Goal: Information Seeking & Learning: Learn about a topic

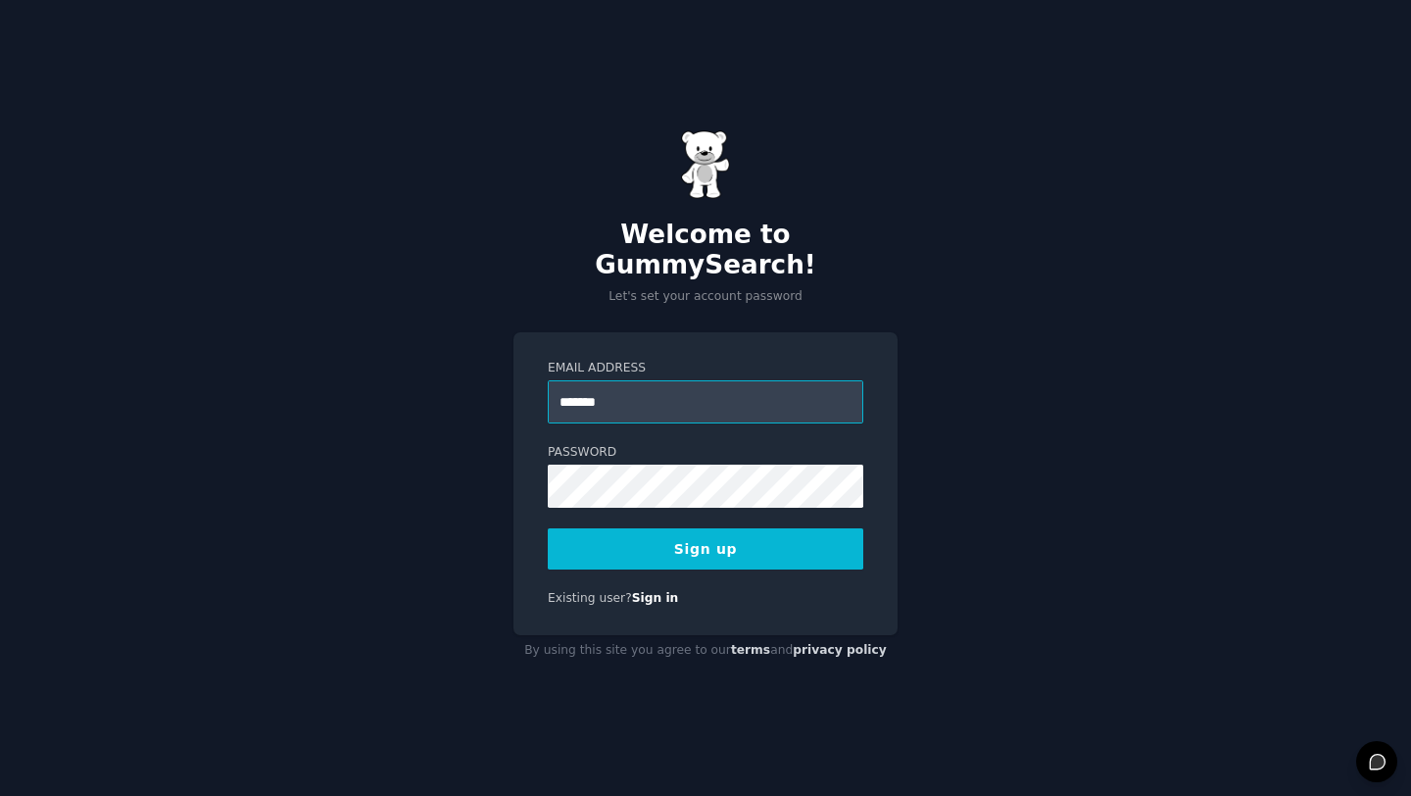
type input "**********"
click at [764, 531] on button "Sign up" at bounding box center [706, 548] width 316 height 41
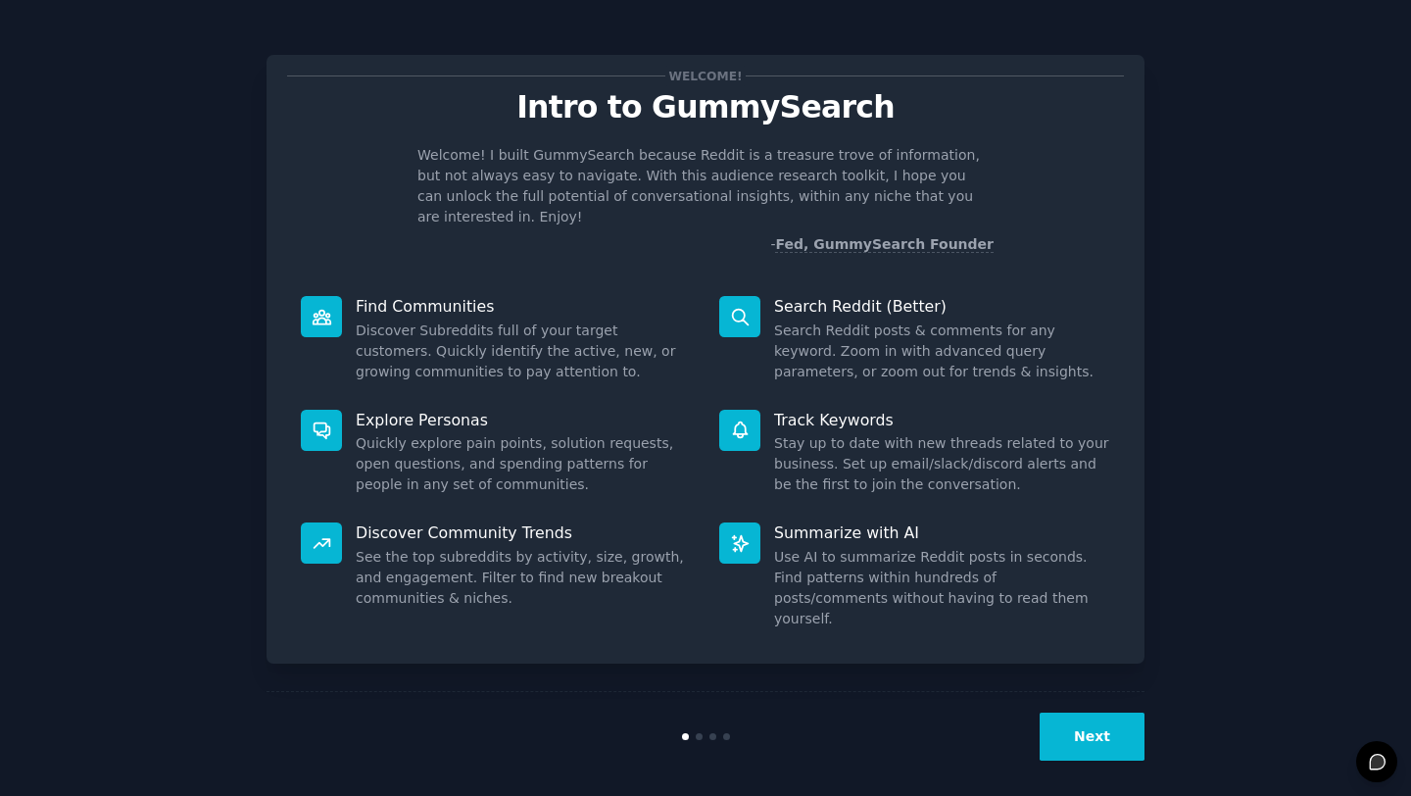
click at [1082, 726] on button "Next" at bounding box center [1092, 737] width 105 height 48
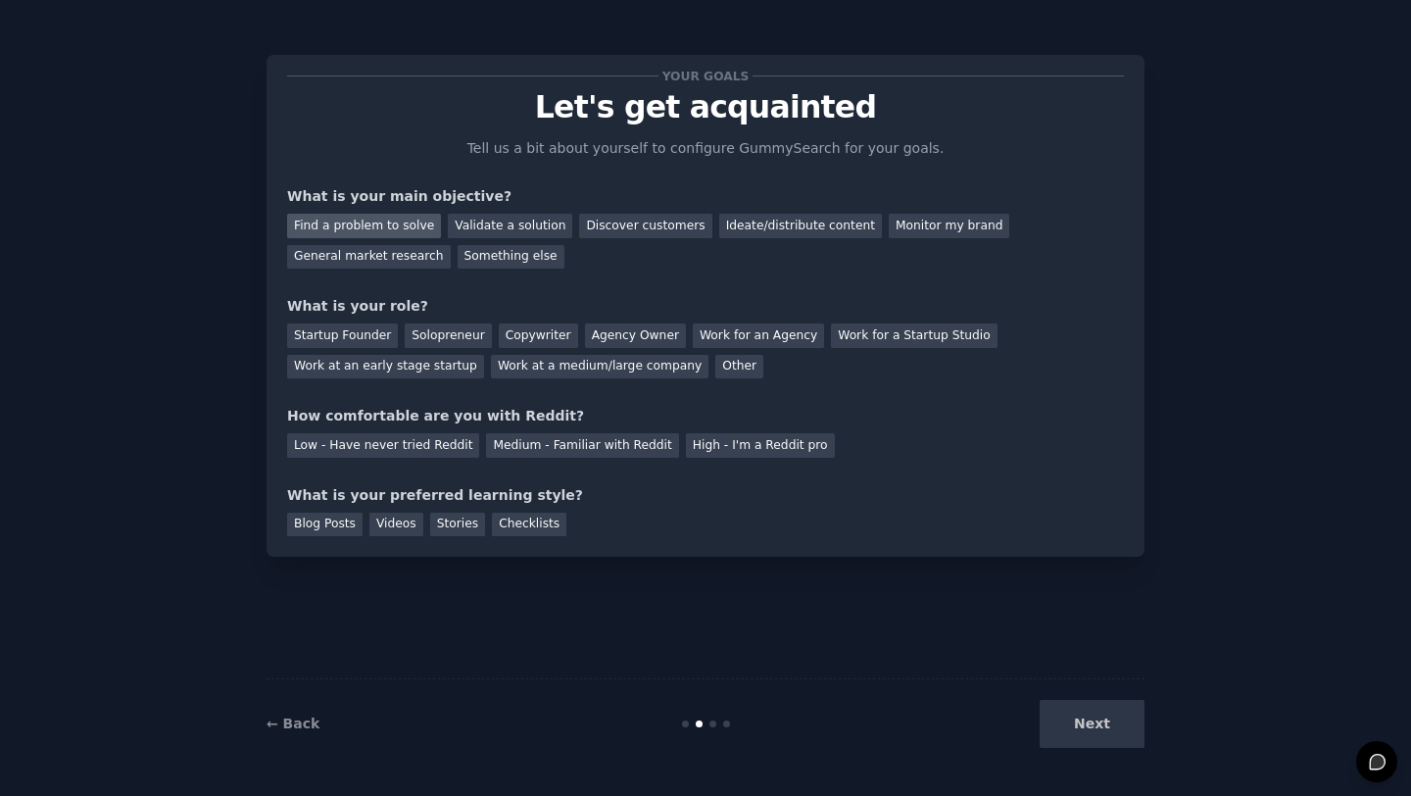
click at [406, 227] on div "Find a problem to solve" at bounding box center [364, 226] width 154 height 25
click at [587, 227] on div "Discover customers" at bounding box center [645, 226] width 132 height 25
click at [418, 265] on div "General market research" at bounding box center [369, 257] width 164 height 25
click at [738, 340] on div "Work for an Agency" at bounding box center [758, 335] width 131 height 25
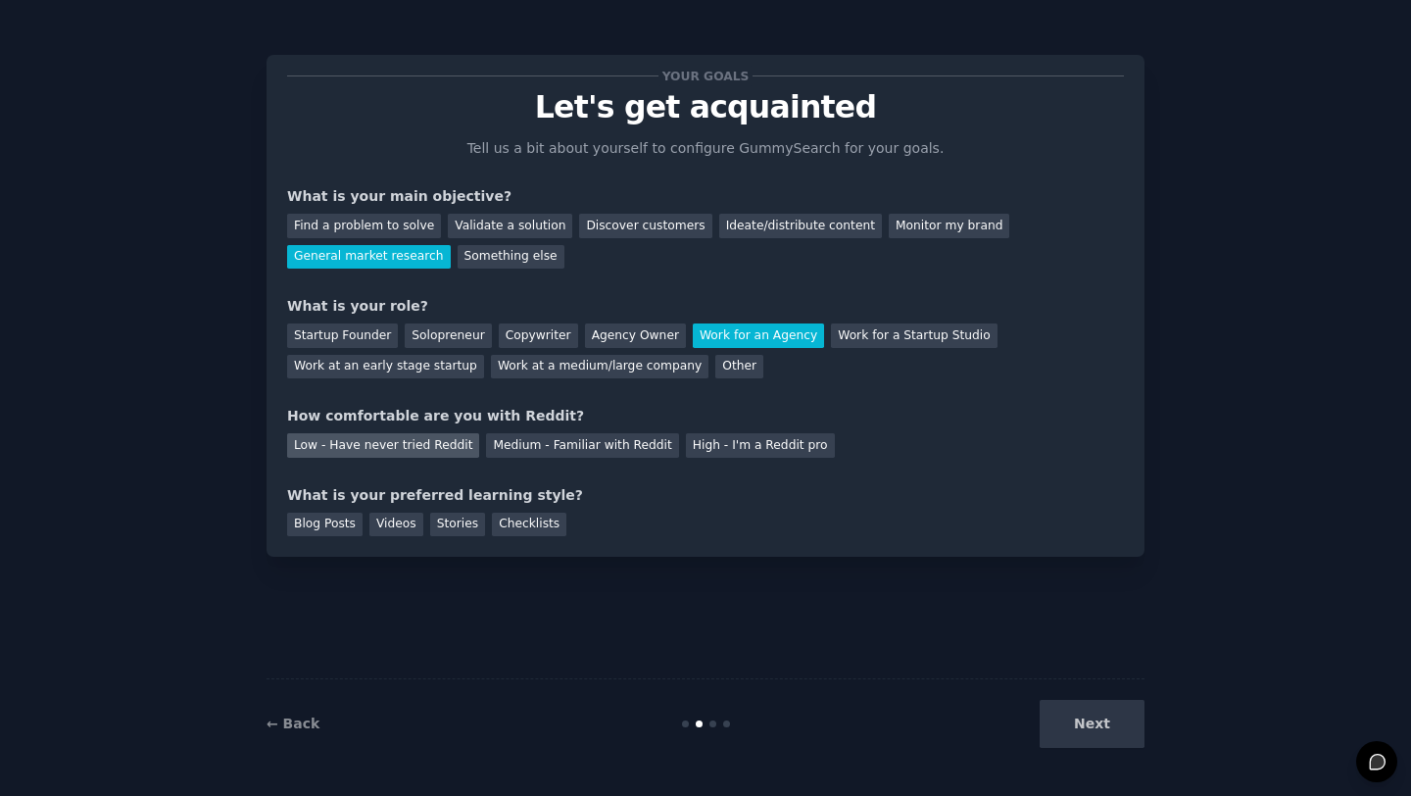
click at [399, 447] on div "Low - Have never tried Reddit" at bounding box center [383, 445] width 192 height 25
click at [516, 527] on div "Checklists" at bounding box center [529, 525] width 74 height 25
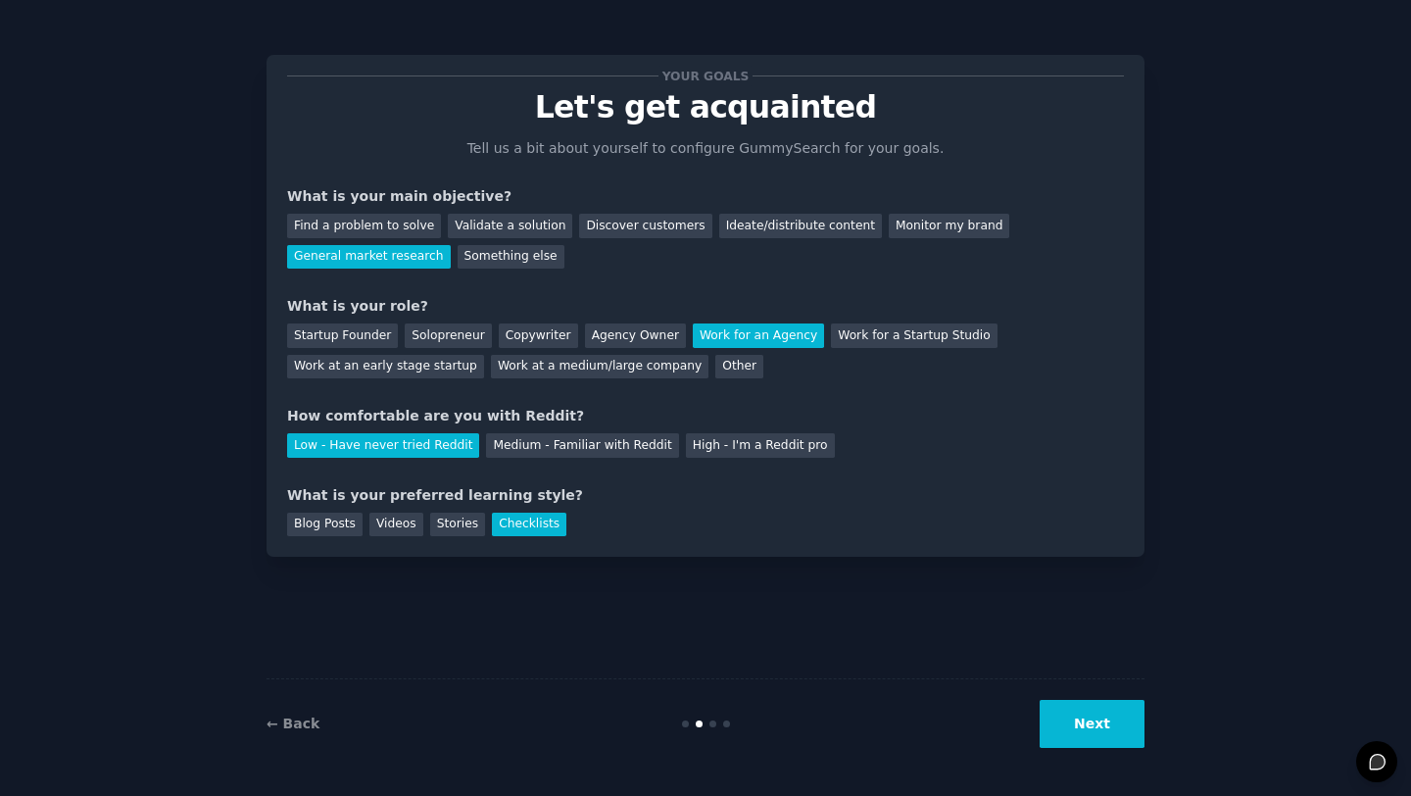
click at [1107, 740] on button "Next" at bounding box center [1092, 724] width 105 height 48
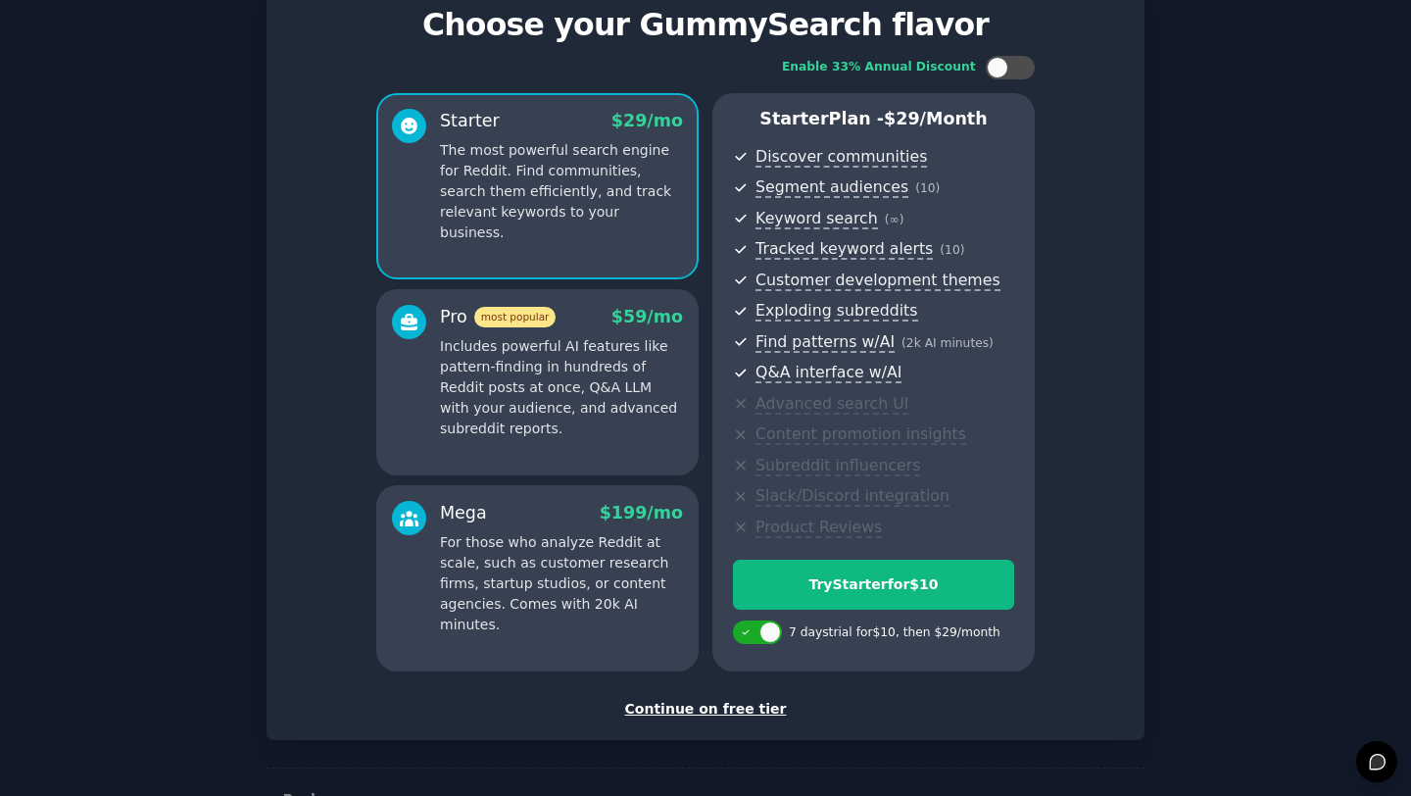
scroll to position [83, 0]
click at [731, 713] on div "Continue on free tier" at bounding box center [705, 708] width 837 height 21
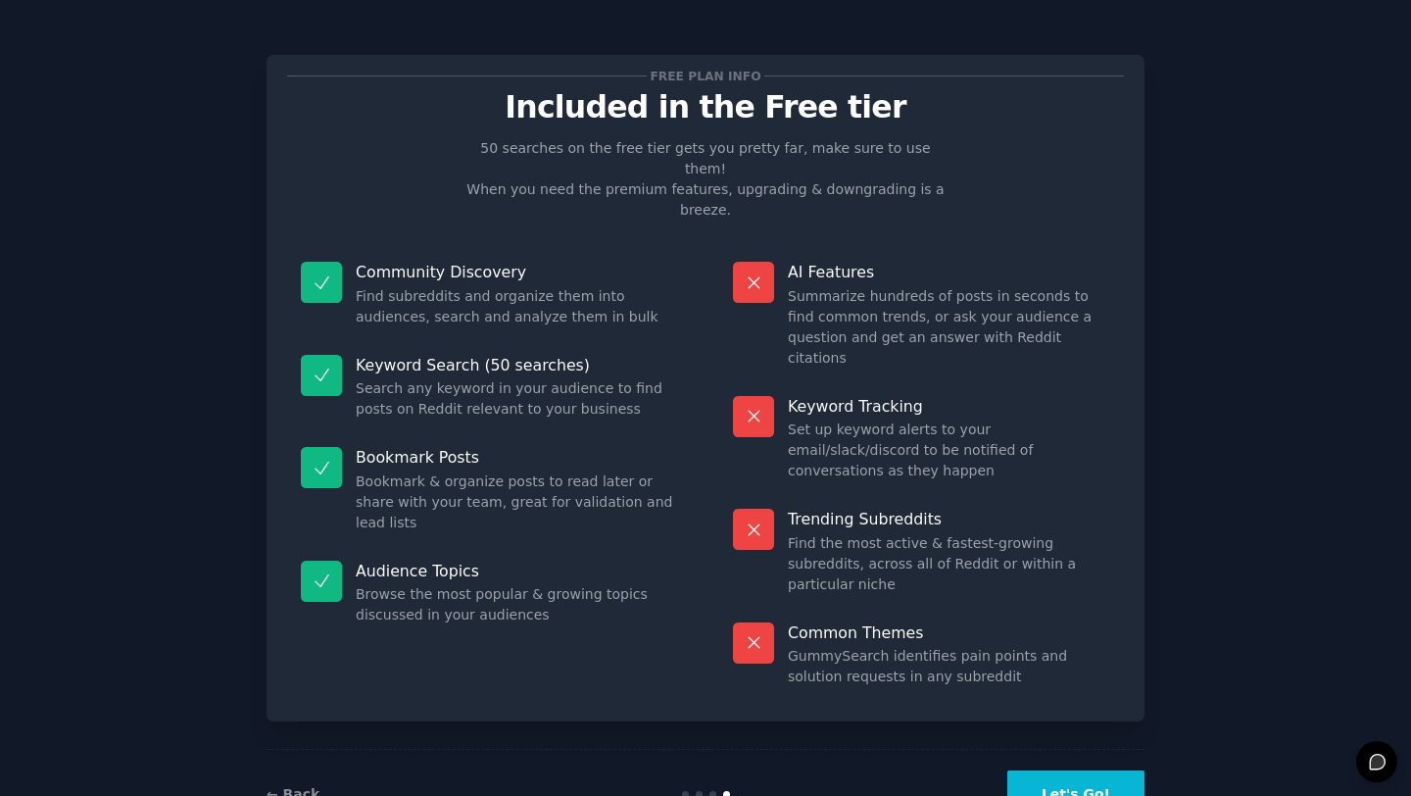
click at [1118, 770] on button "Let's Go!" at bounding box center [1076, 794] width 137 height 48
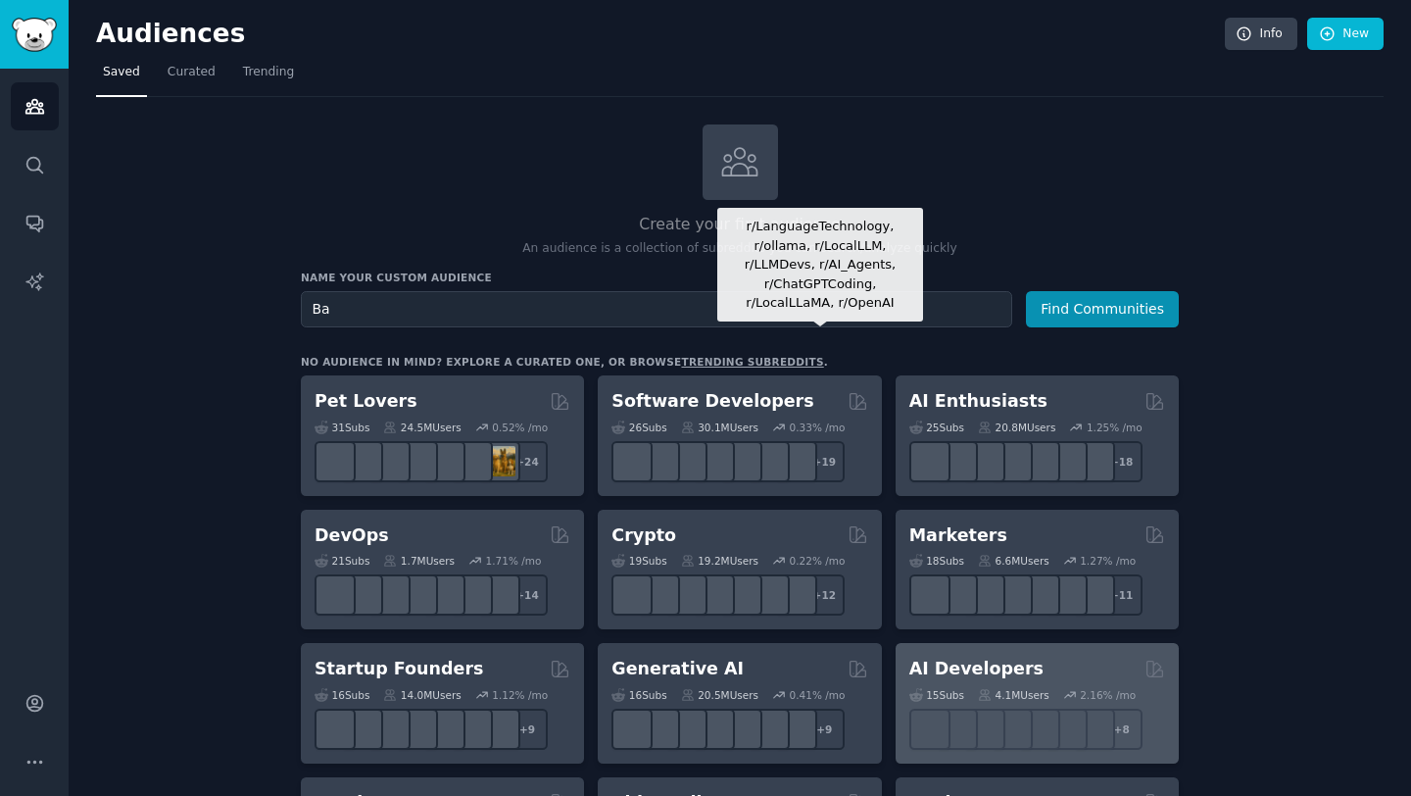
type input "B"
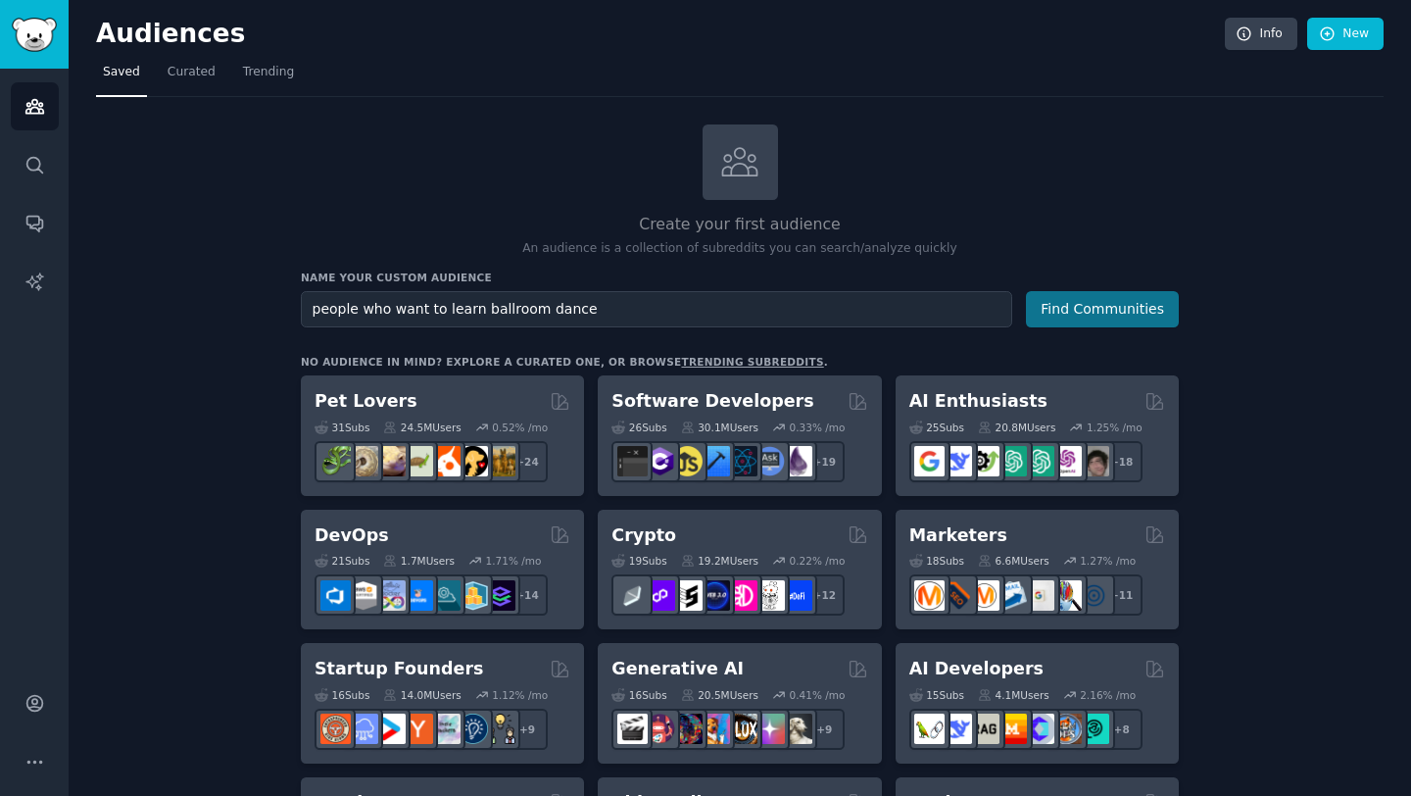
type input "people who want to learn ballroom dance"
click at [1085, 316] on button "Find Communities" at bounding box center [1102, 309] width 153 height 36
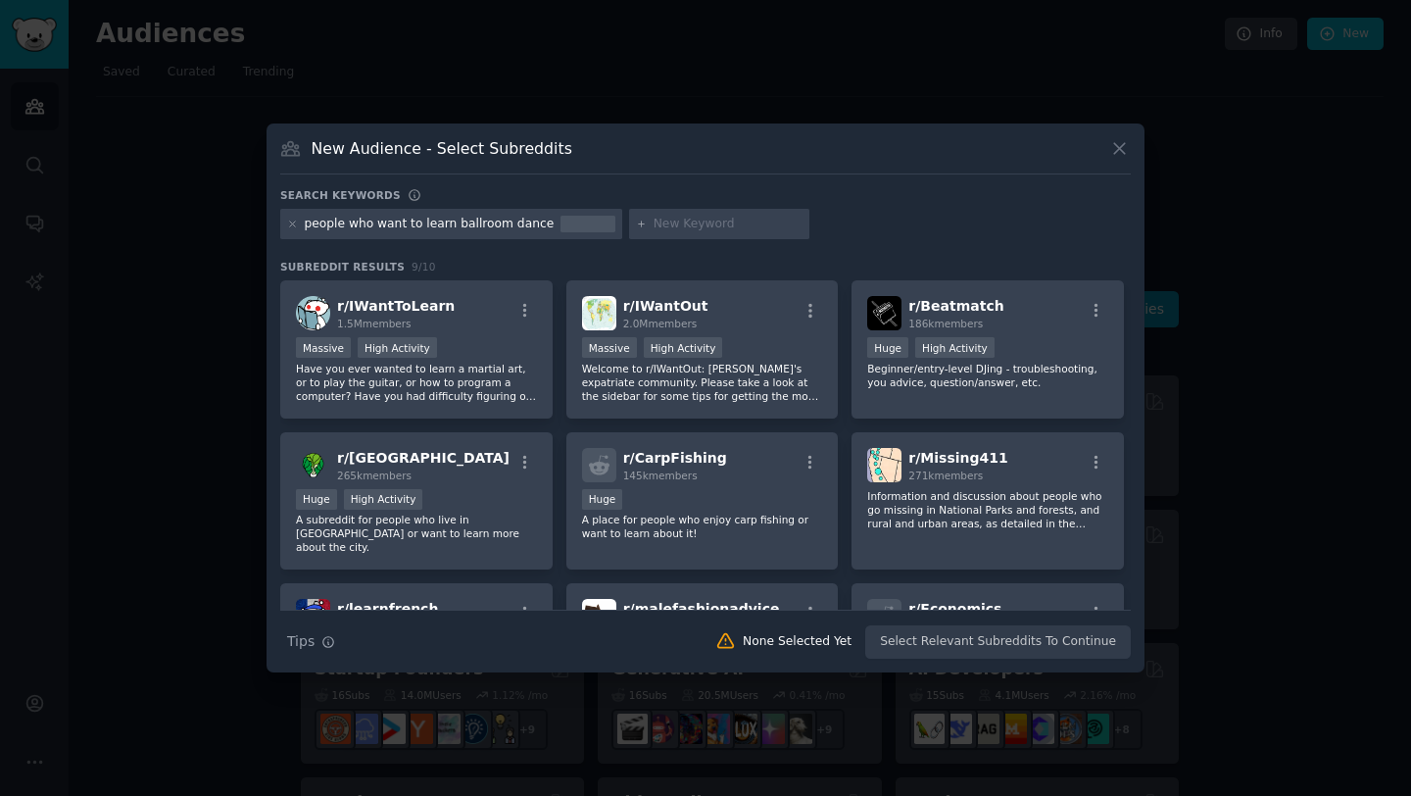
click at [714, 227] on input "text" at bounding box center [728, 225] width 149 height 18
type input "wedding dance lessons"
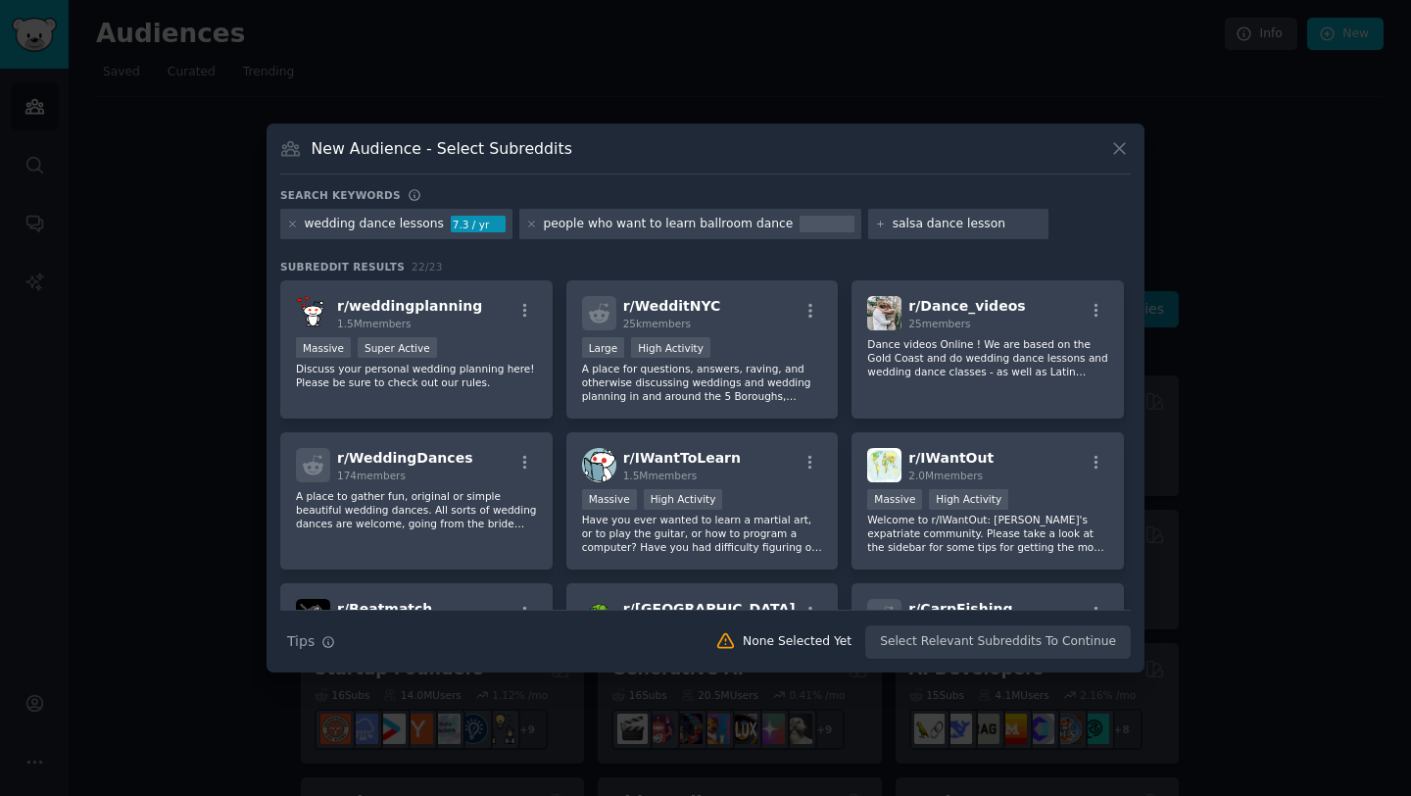
type input "salsa dance lessons"
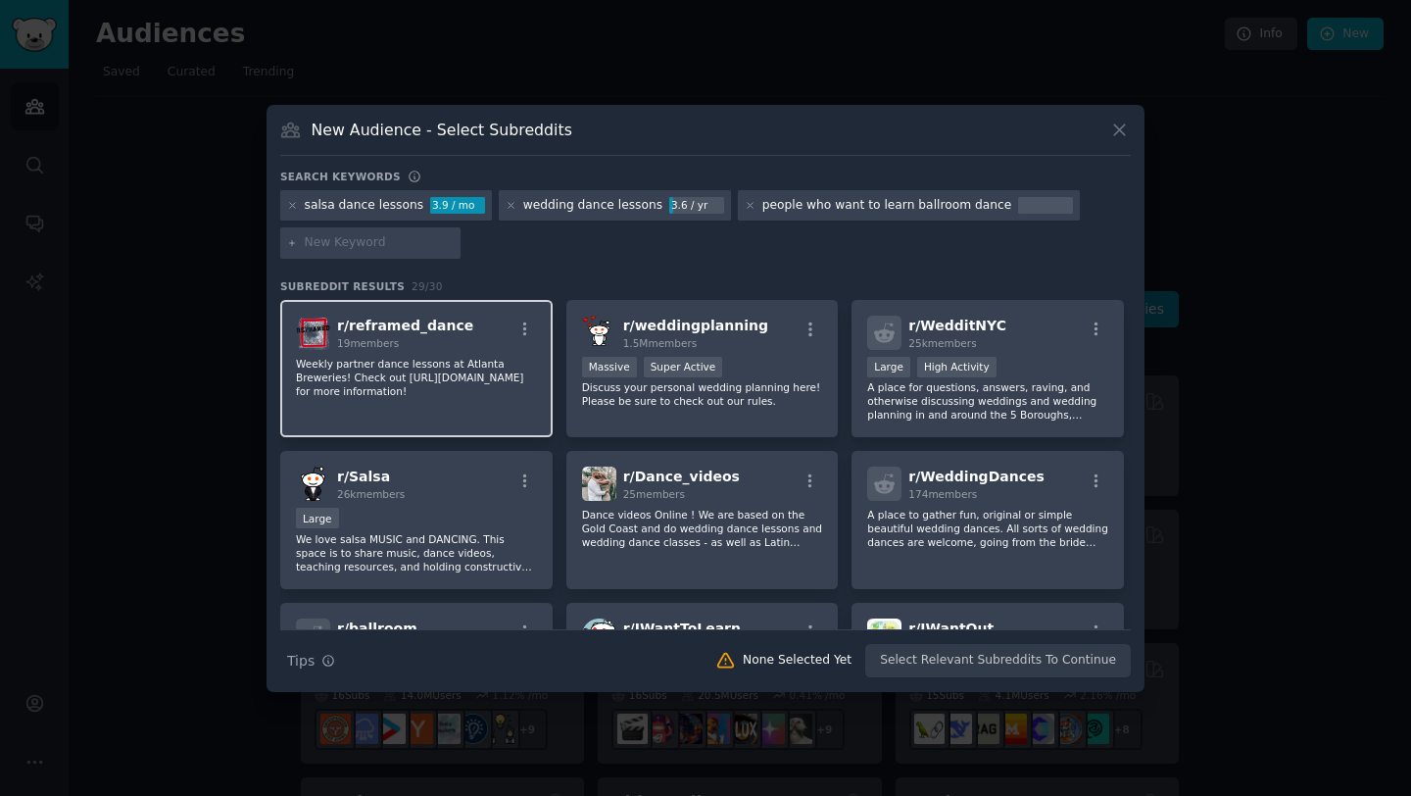
click at [381, 378] on p "Weekly partner dance lessons at Atlanta Breweries! Check out https://reframed.m…" at bounding box center [416, 377] width 241 height 41
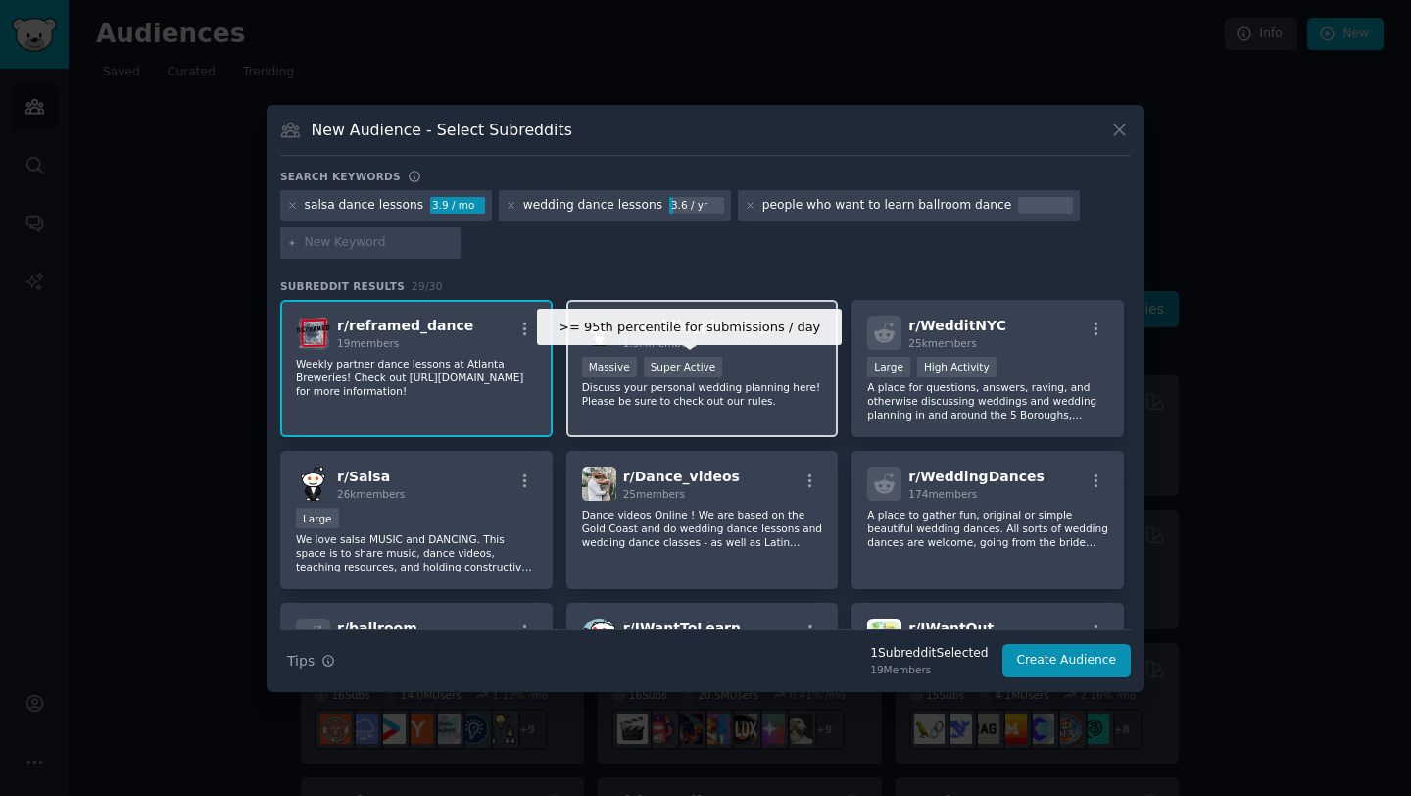
click at [707, 373] on div "Super Active" at bounding box center [683, 367] width 79 height 21
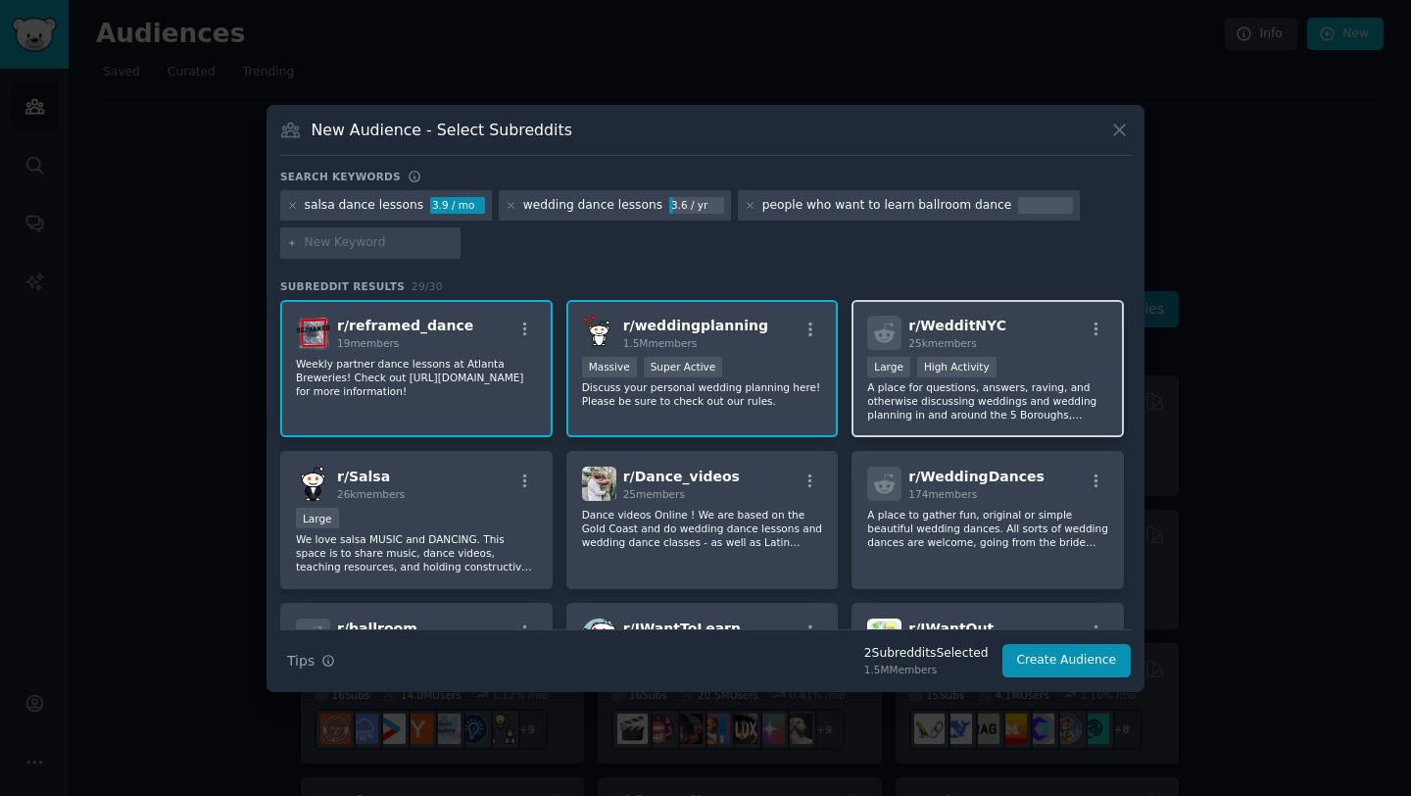
click at [935, 353] on div "r/ WedditNYC 25k members Large High Activity A place for questions, answers, ra…" at bounding box center [988, 369] width 272 height 138
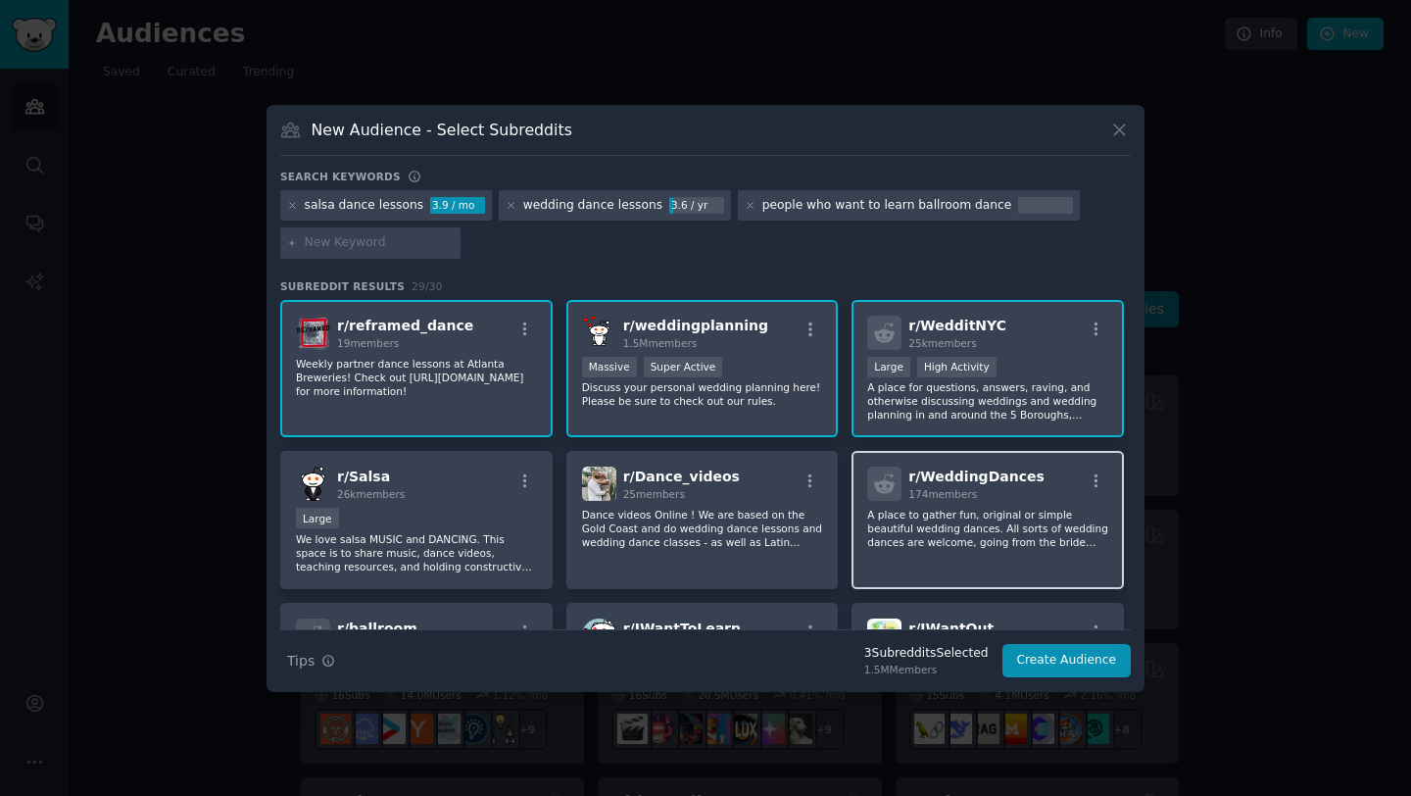
drag, startPoint x: 927, startPoint y: 497, endPoint x: 886, endPoint y: 497, distance: 41.2
click at [929, 499] on span "174 members" at bounding box center [943, 494] width 69 height 12
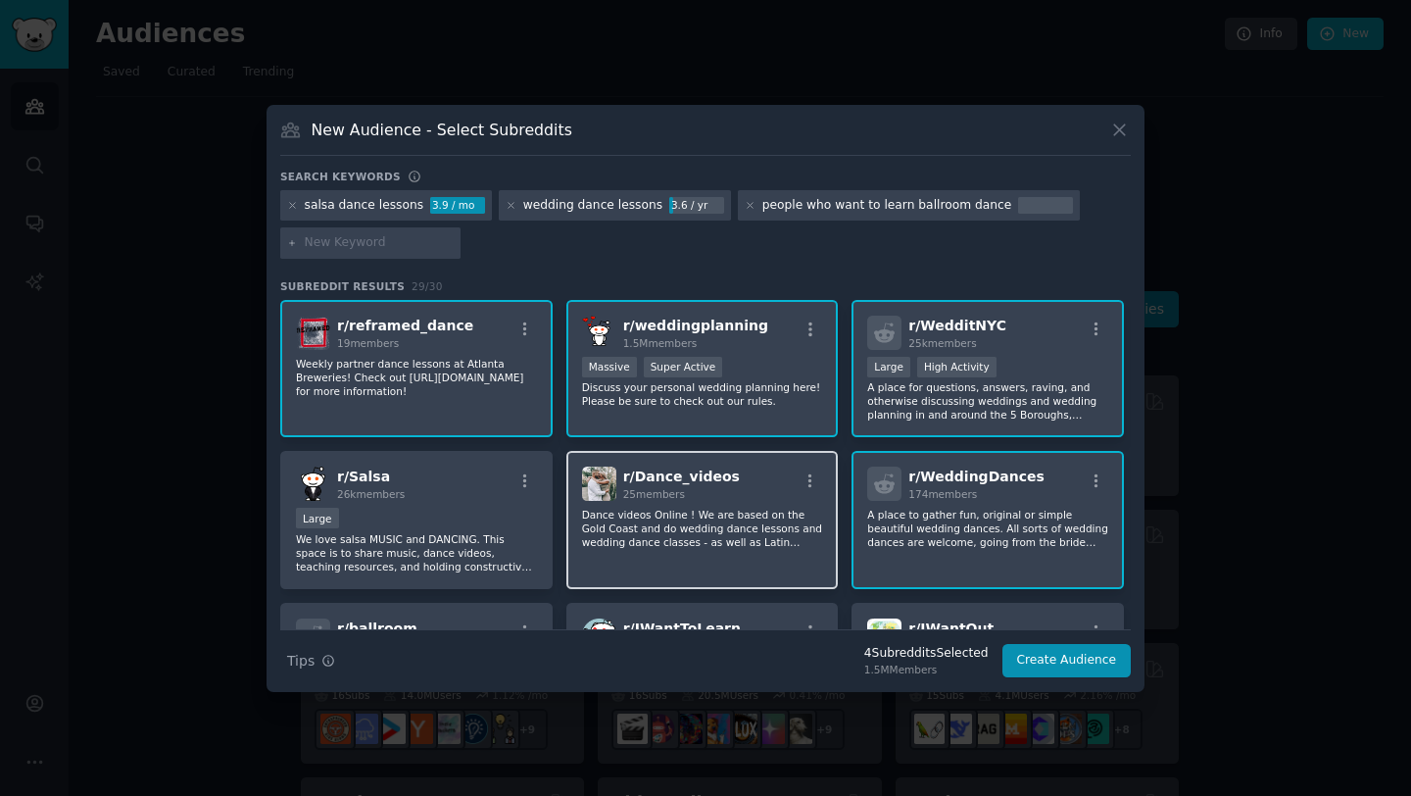
click at [725, 506] on div "r/ Dance_videos 25 members Dance videos Online ! We are based on the Gold Coast…" at bounding box center [702, 520] width 272 height 138
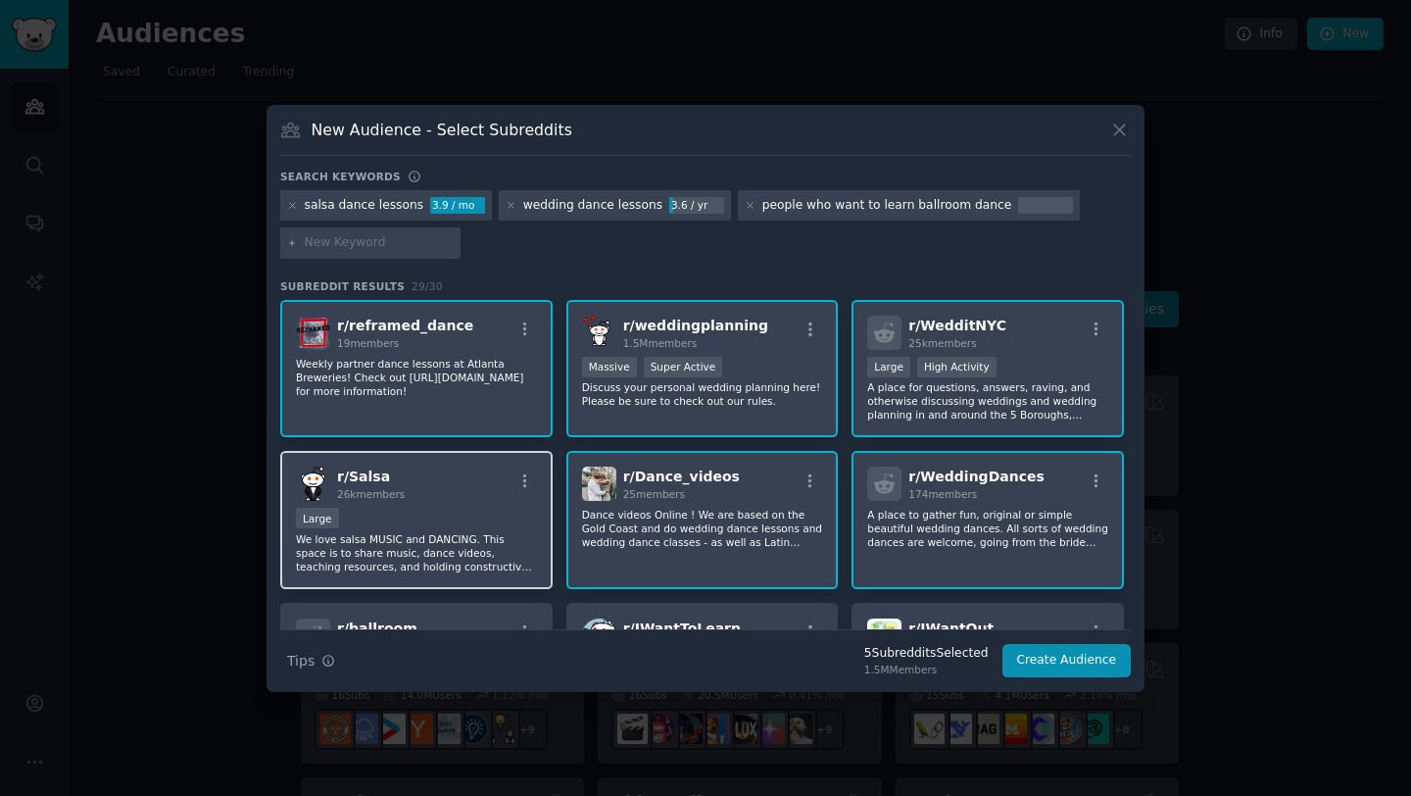
click at [437, 504] on div "r/ Salsa 26k members Large We love salsa MUSIC and DANCING. This space is to sh…" at bounding box center [416, 520] width 272 height 138
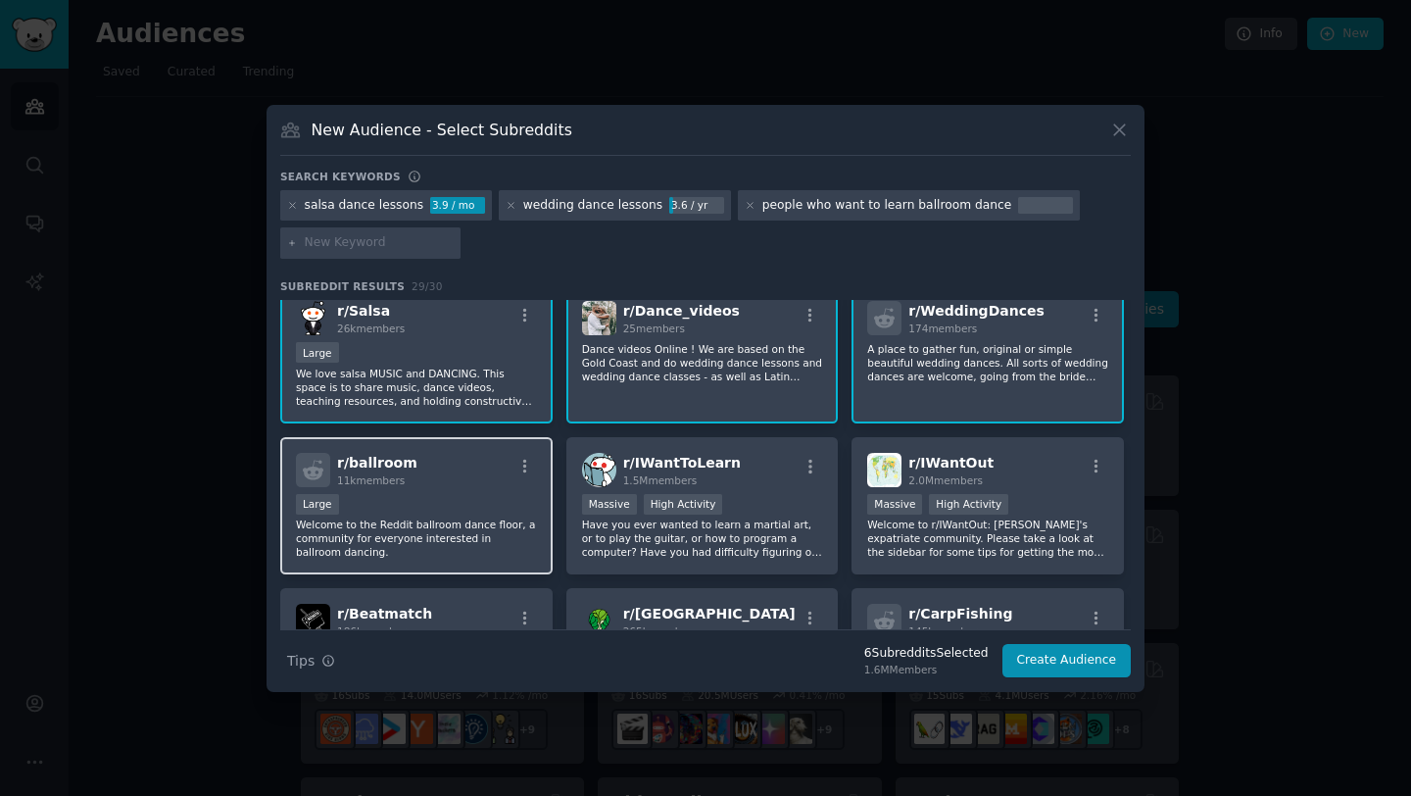
scroll to position [171, 0]
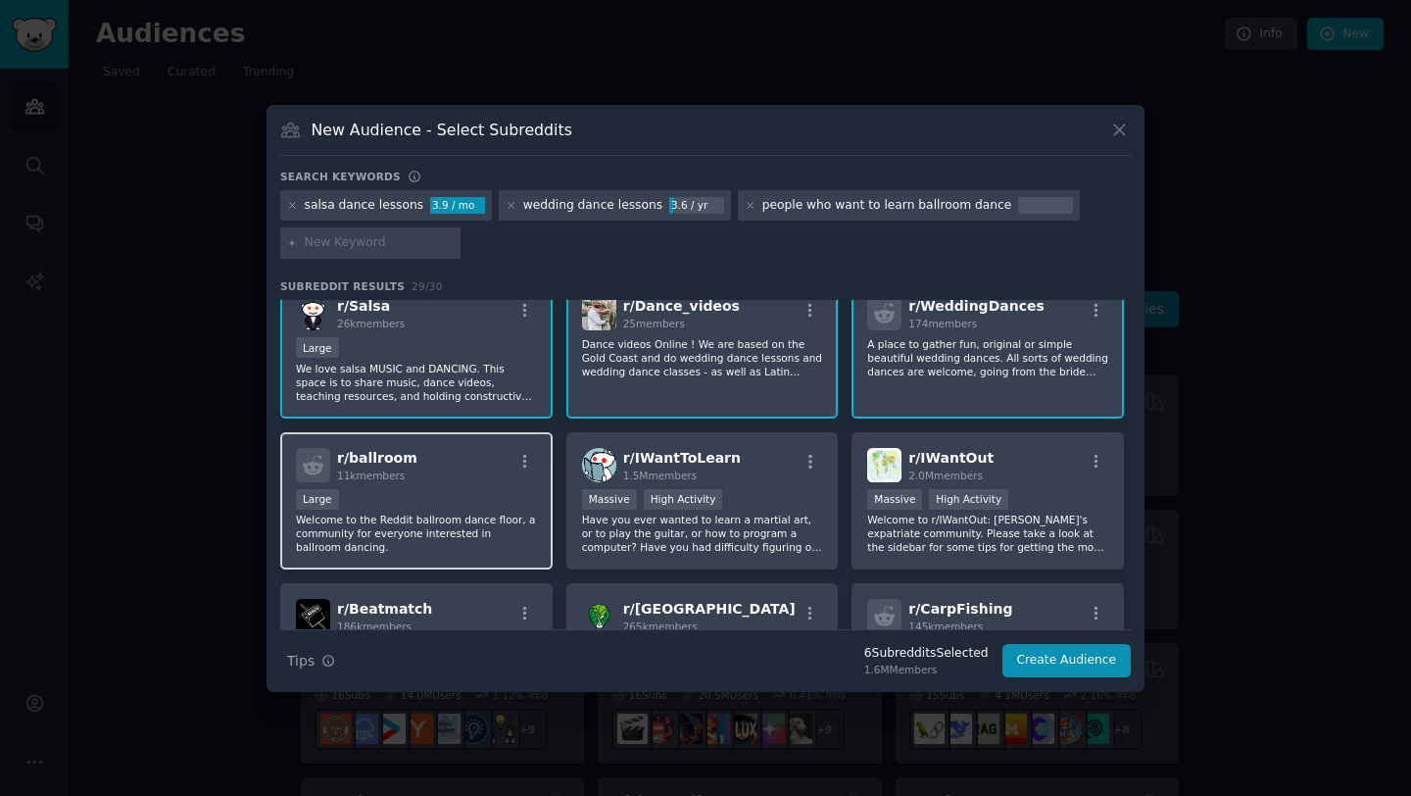
click at [454, 499] on div "Large" at bounding box center [416, 501] width 241 height 25
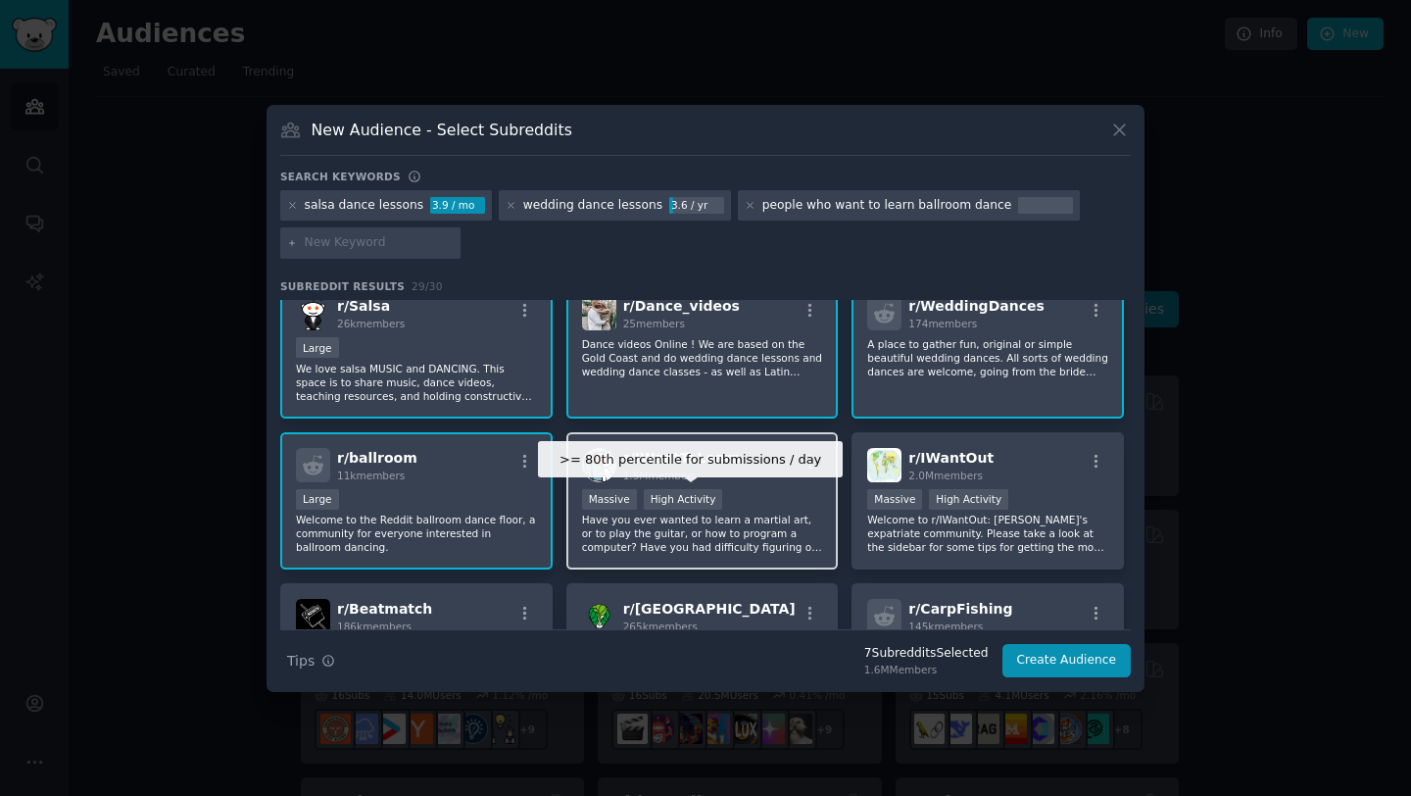
click at [660, 495] on div "High Activity" at bounding box center [683, 499] width 79 height 21
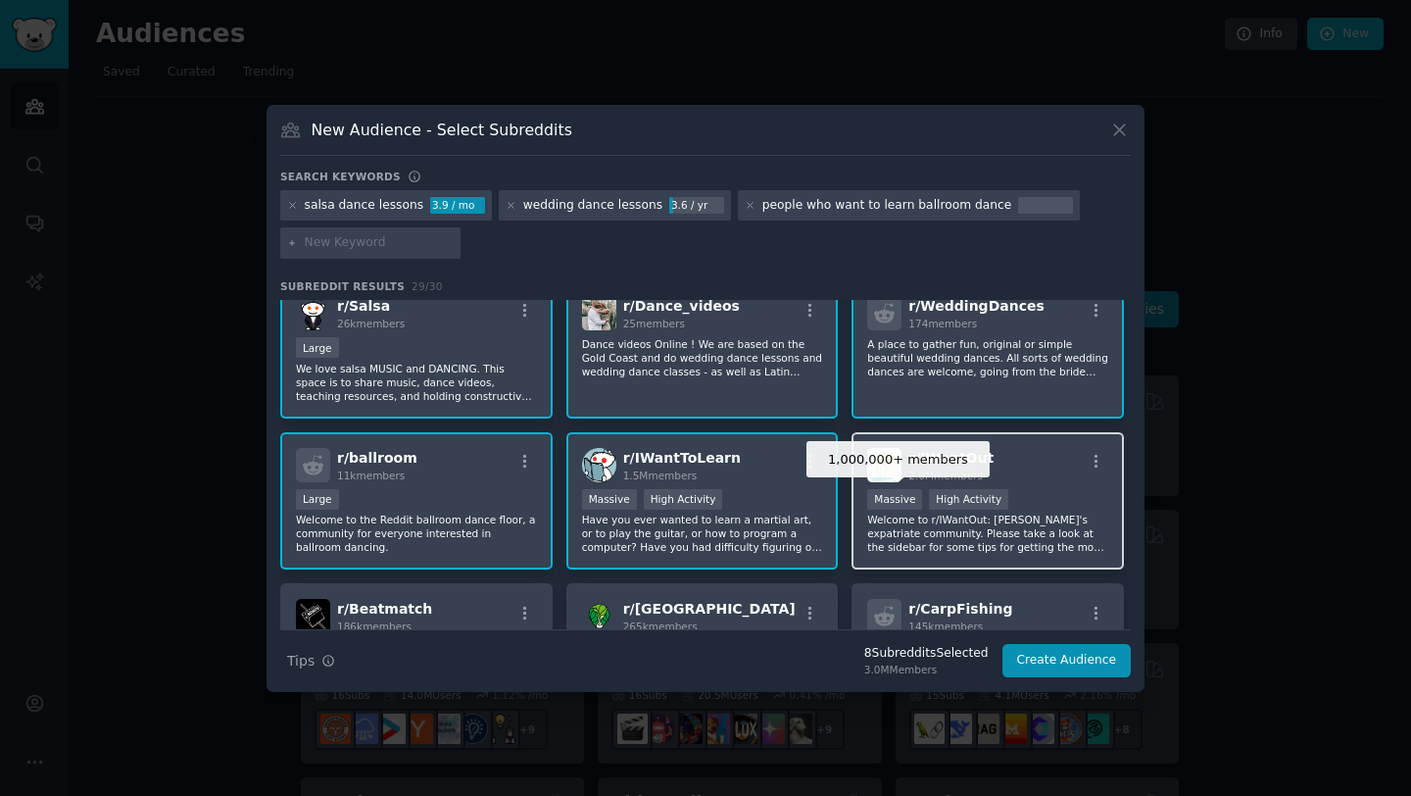
click at [945, 490] on div "High Activity" at bounding box center [968, 499] width 79 height 21
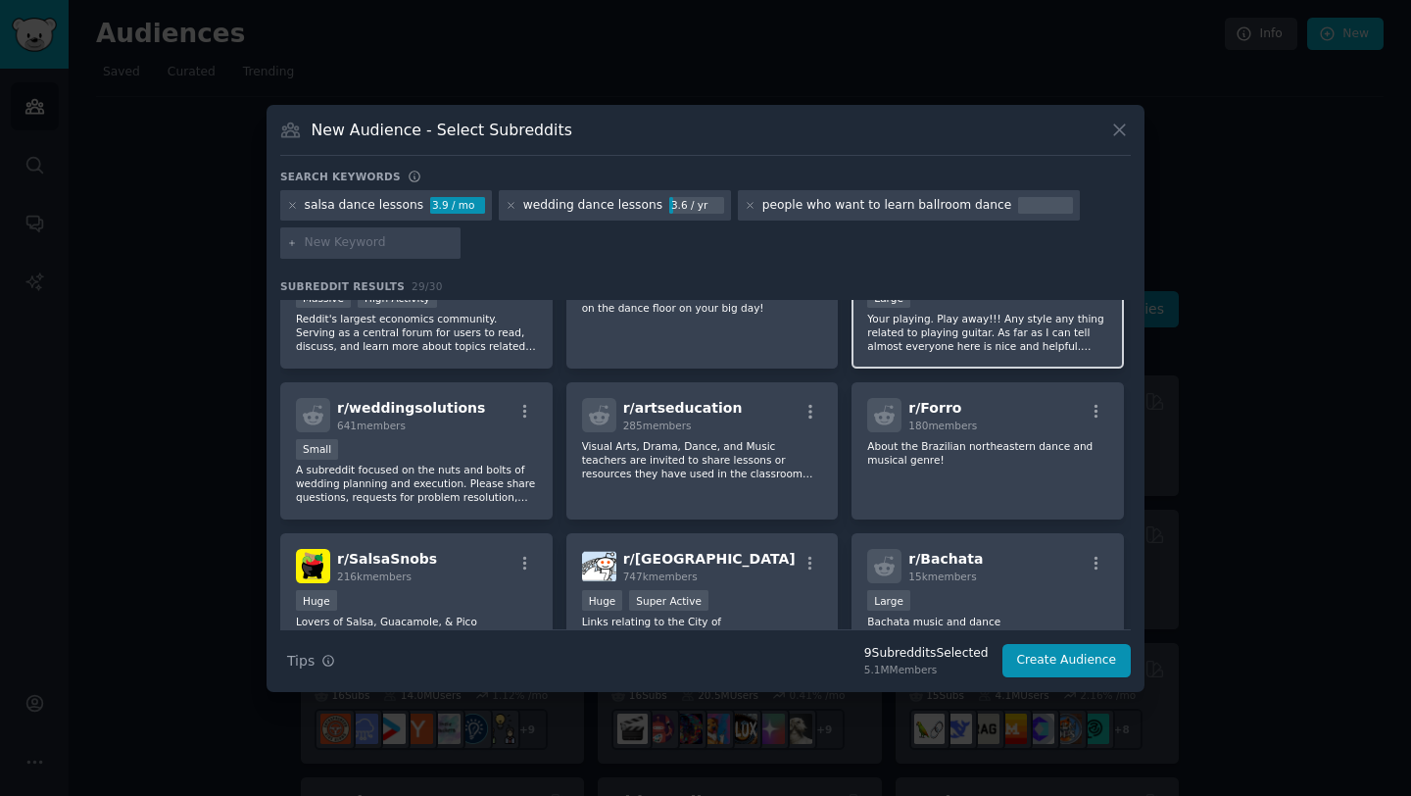
scroll to position [937, 0]
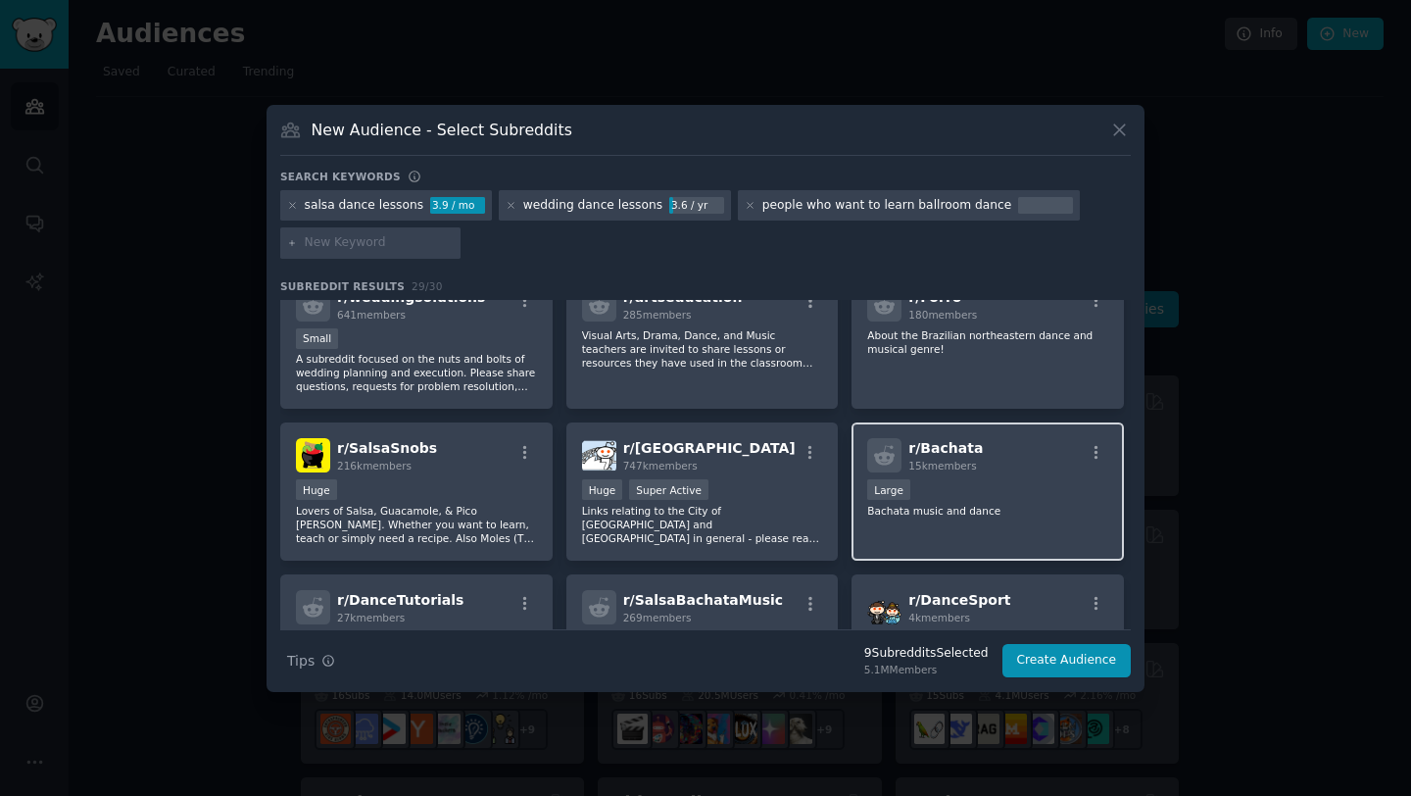
click at [951, 464] on div "r/ Bachata 15k members Large Bachata music and dance" at bounding box center [988, 491] width 272 height 138
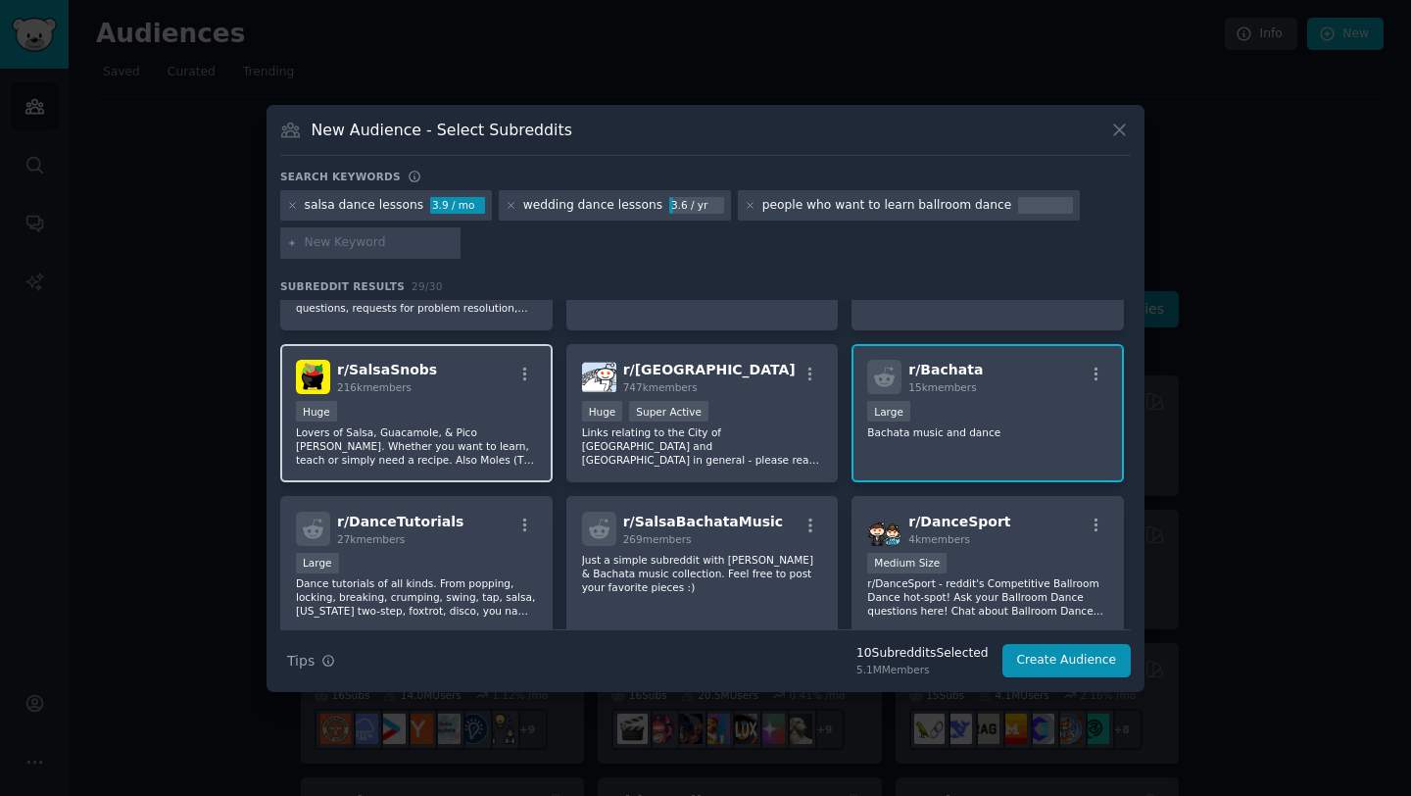
scroll to position [1016, 0]
click at [423, 432] on p "Lovers of Salsa, Guacamole, & Pico de Gallo. Whether you want to learn, teach o…" at bounding box center [416, 444] width 241 height 41
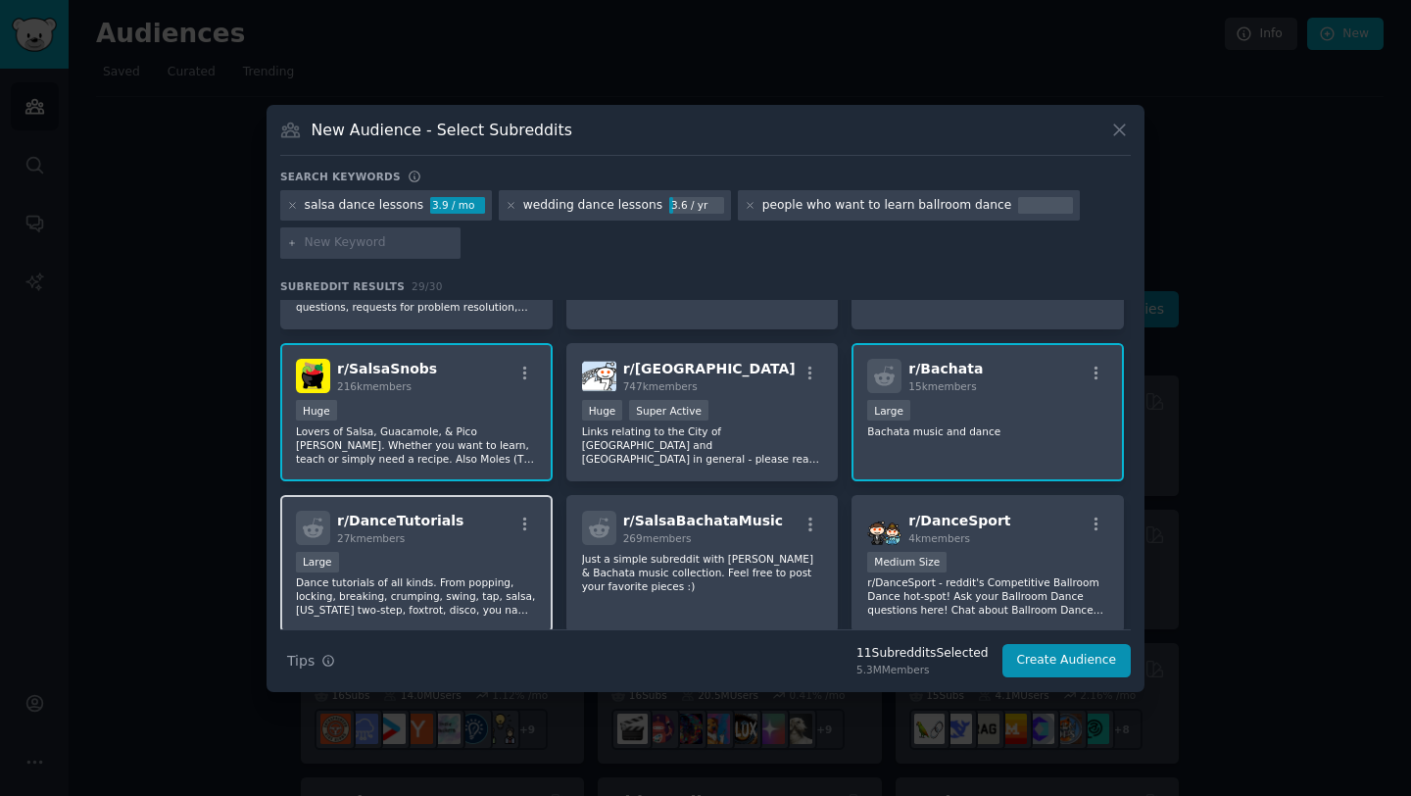
click at [444, 552] on div "Large" at bounding box center [416, 564] width 241 height 25
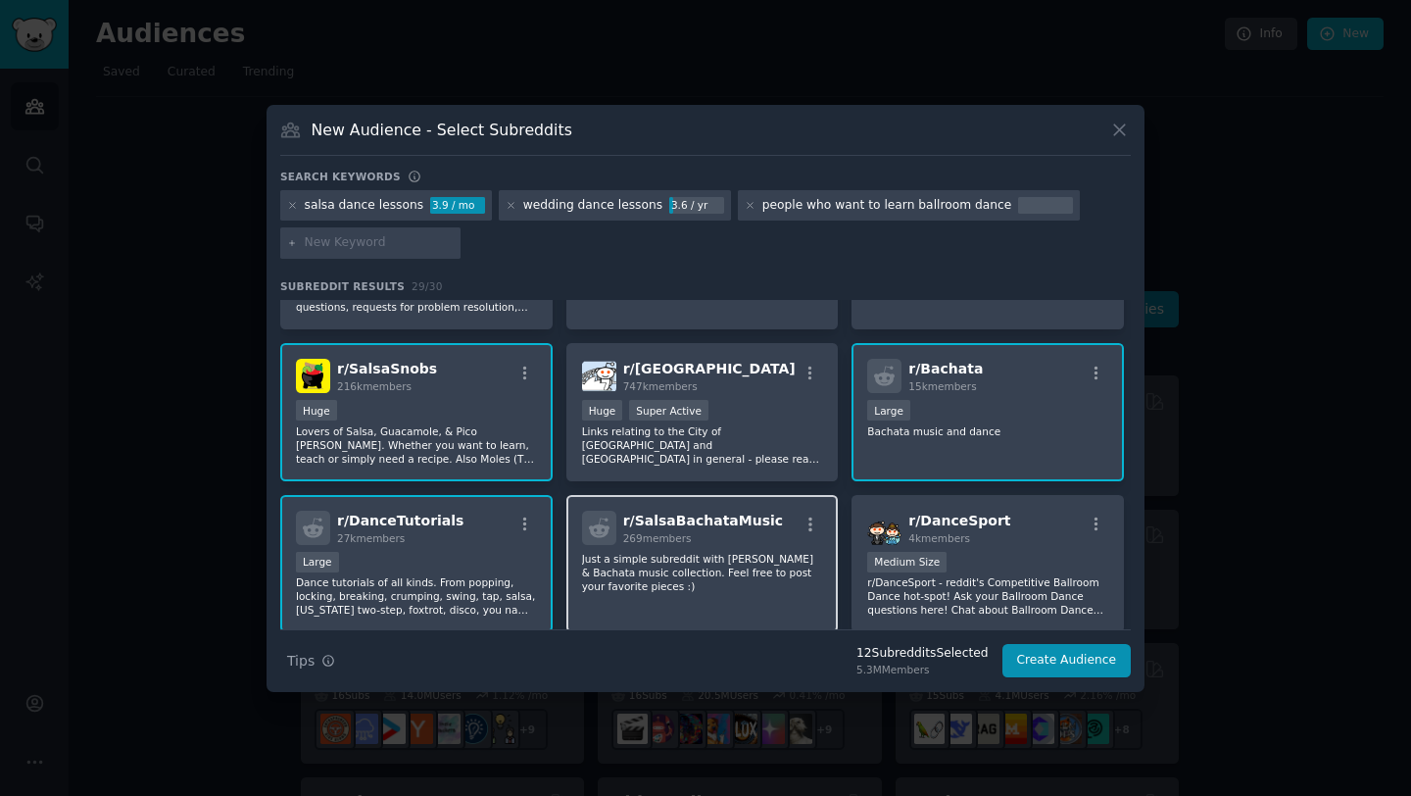
click at [757, 530] on div "r/ SalsaBachataMusic 269 members Just a simple subreddit with Salsa & Bachata m…" at bounding box center [702, 564] width 272 height 138
click at [967, 531] on div "4k members" at bounding box center [960, 538] width 102 height 14
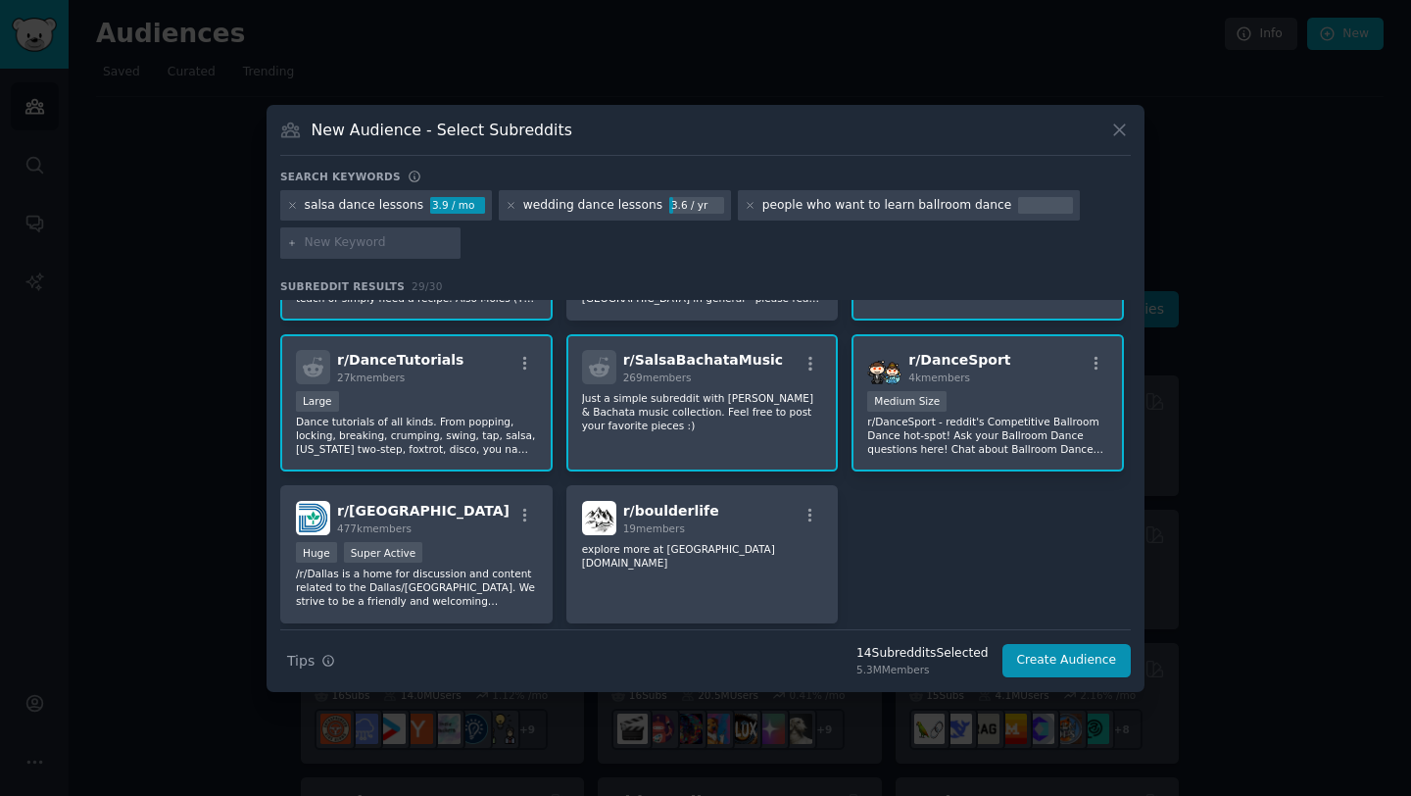
scroll to position [1163, 0]
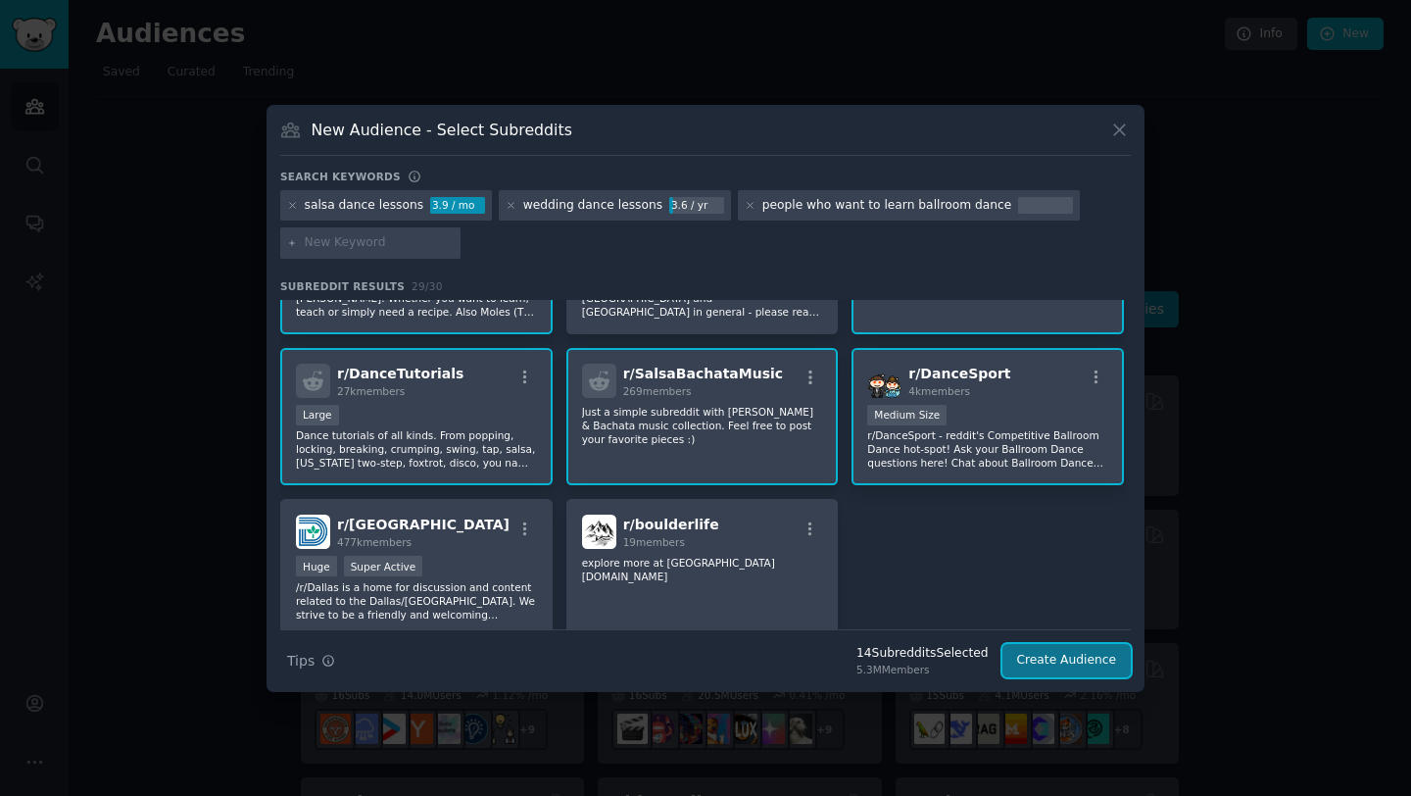
click at [1088, 662] on button "Create Audience" at bounding box center [1067, 660] width 129 height 33
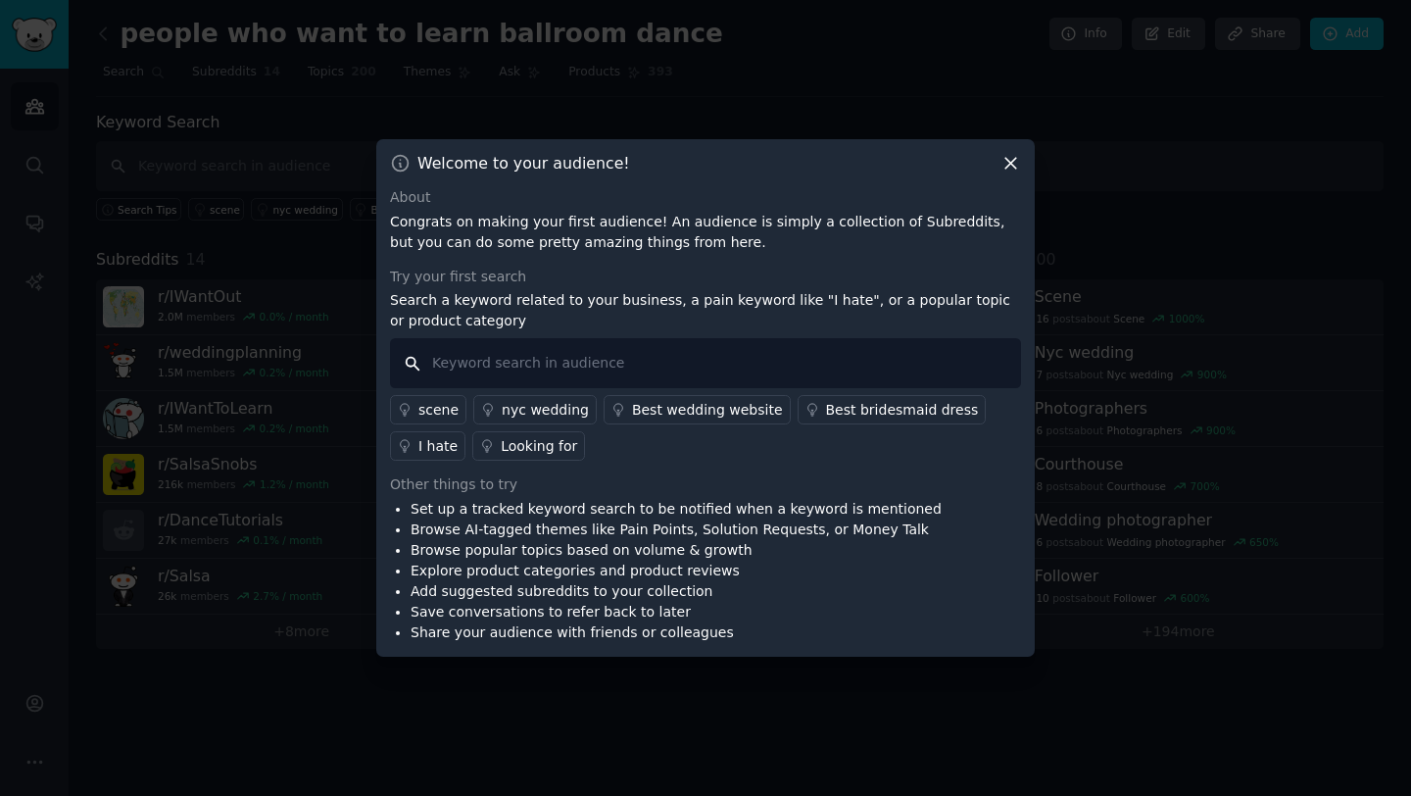
click at [582, 362] on input "text" at bounding box center [705, 363] width 631 height 50
type input "w"
type input "H"
type input "Where can I learn to dance in my city?"
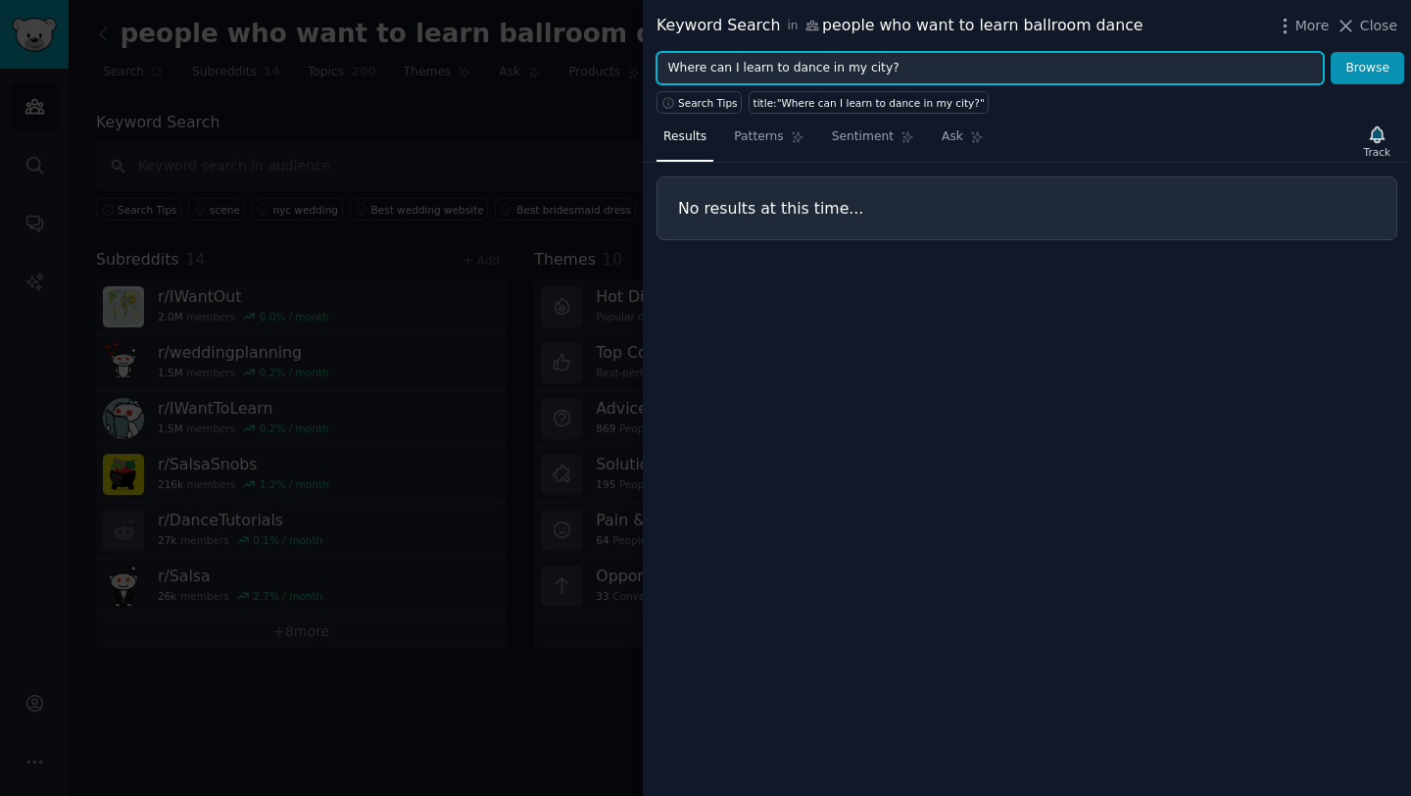
click at [930, 58] on input "Where can I learn to dance in my city?" at bounding box center [990, 68] width 667 height 33
click at [929, 58] on input "Where can I learn to dance in my city?" at bounding box center [990, 68] width 667 height 33
type input "a"
type input "adult dance lessons"
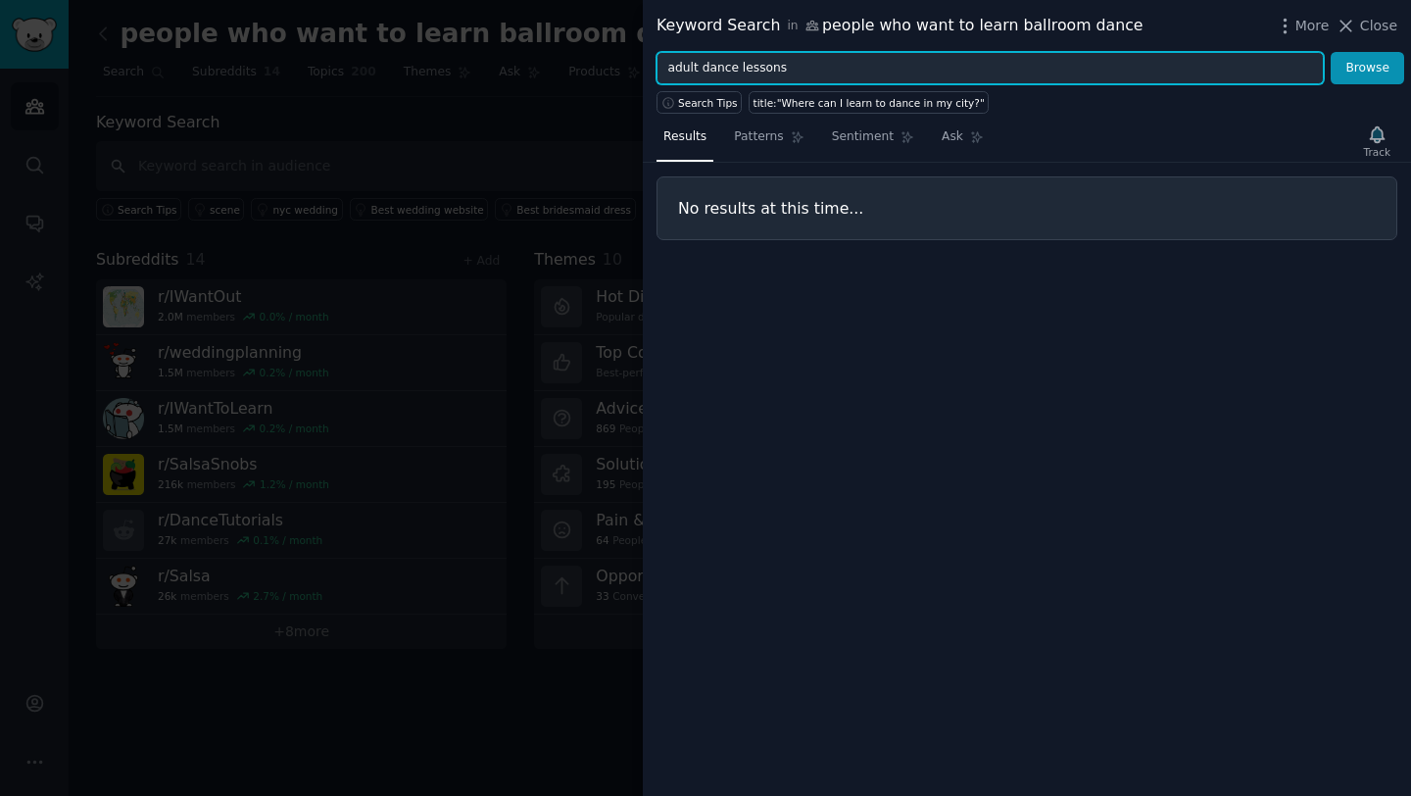
click at [1331, 52] on button "Browse" at bounding box center [1368, 68] width 74 height 33
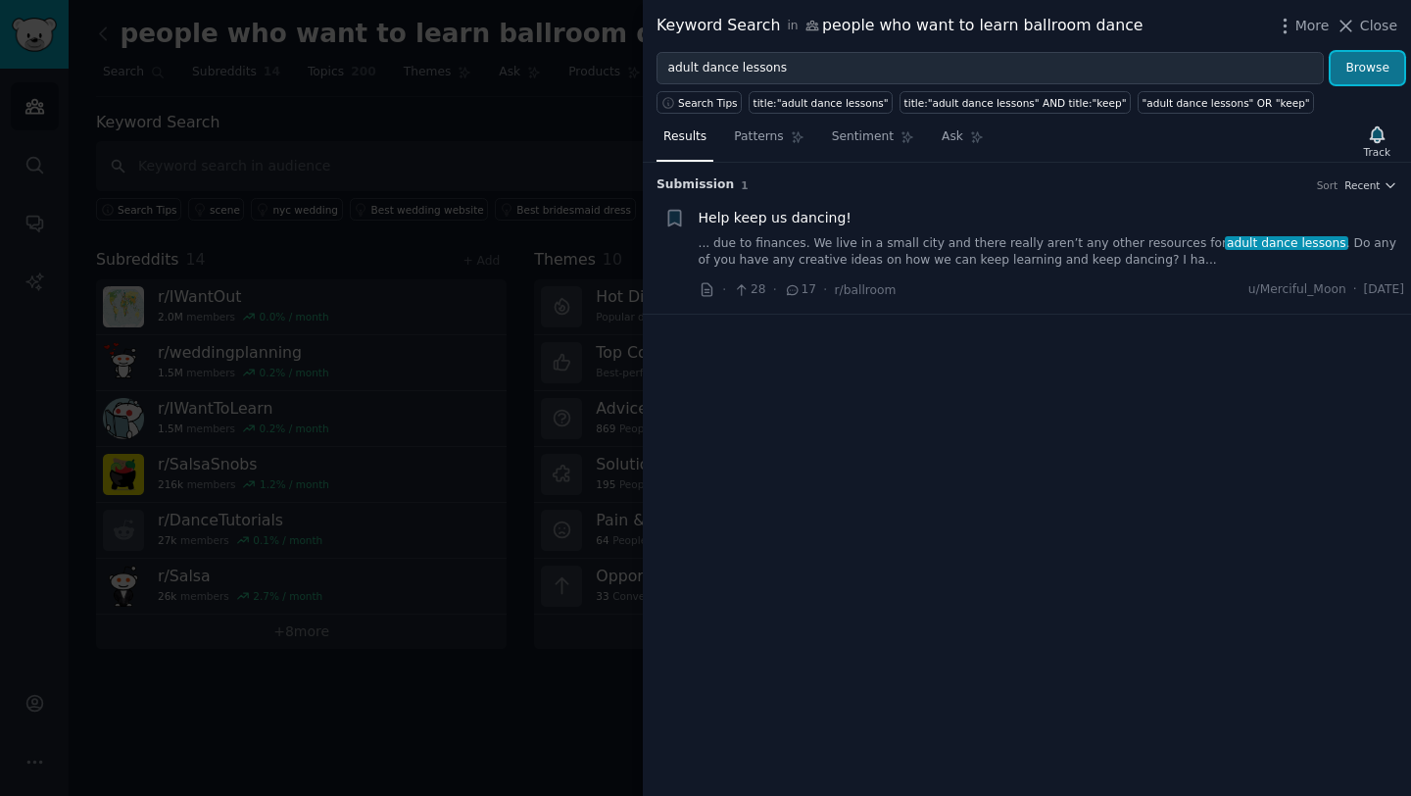
click at [1356, 60] on button "Browse" at bounding box center [1368, 68] width 74 height 33
click at [810, 222] on span "Help keep us dancing!" at bounding box center [775, 218] width 153 height 21
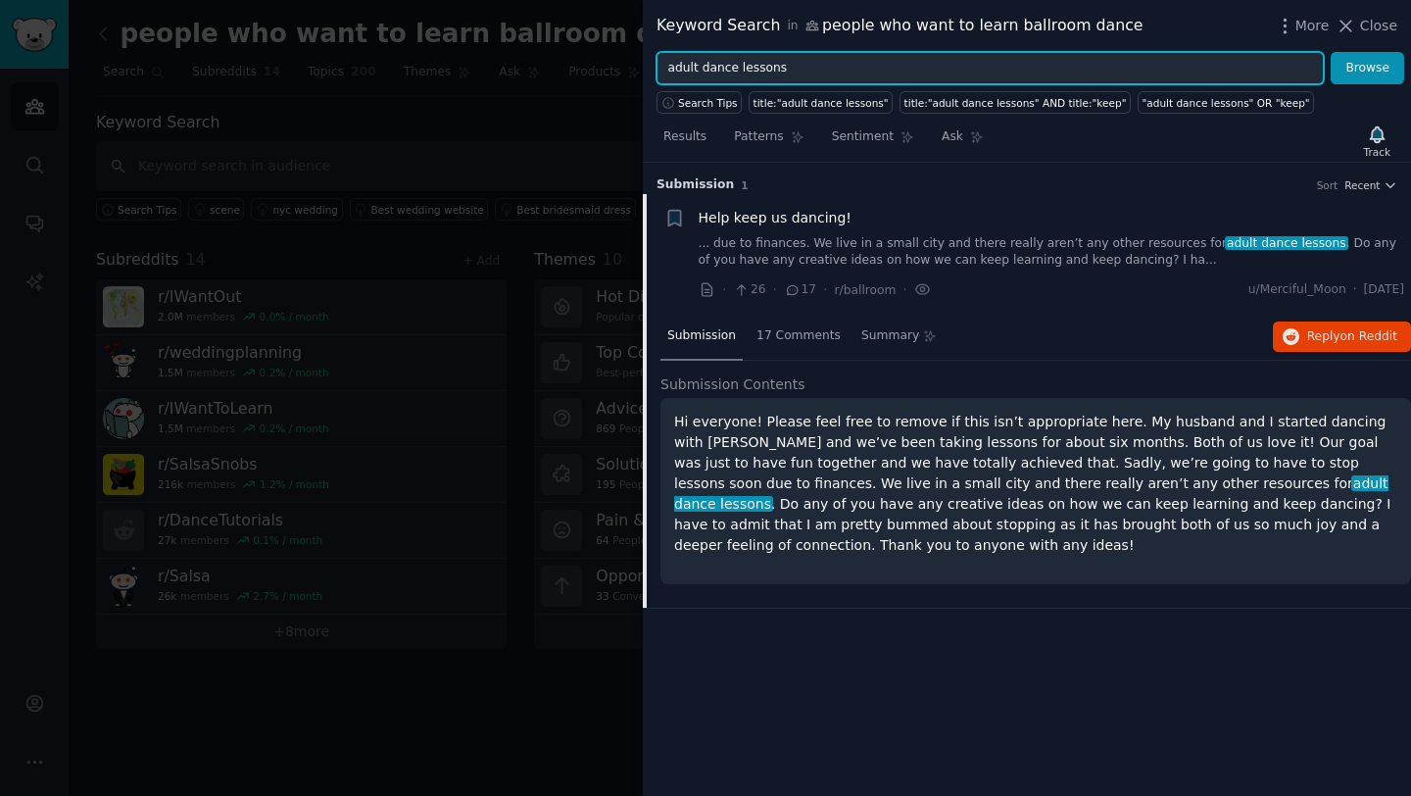
click at [808, 76] on input "adult dance lessons" at bounding box center [990, 68] width 667 height 33
click at [807, 75] on input "adult dance lessons" at bounding box center [990, 68] width 667 height 33
click at [807, 76] on input "adult dance lessons" at bounding box center [990, 68] width 667 height 33
type input "wedding dance lessons"
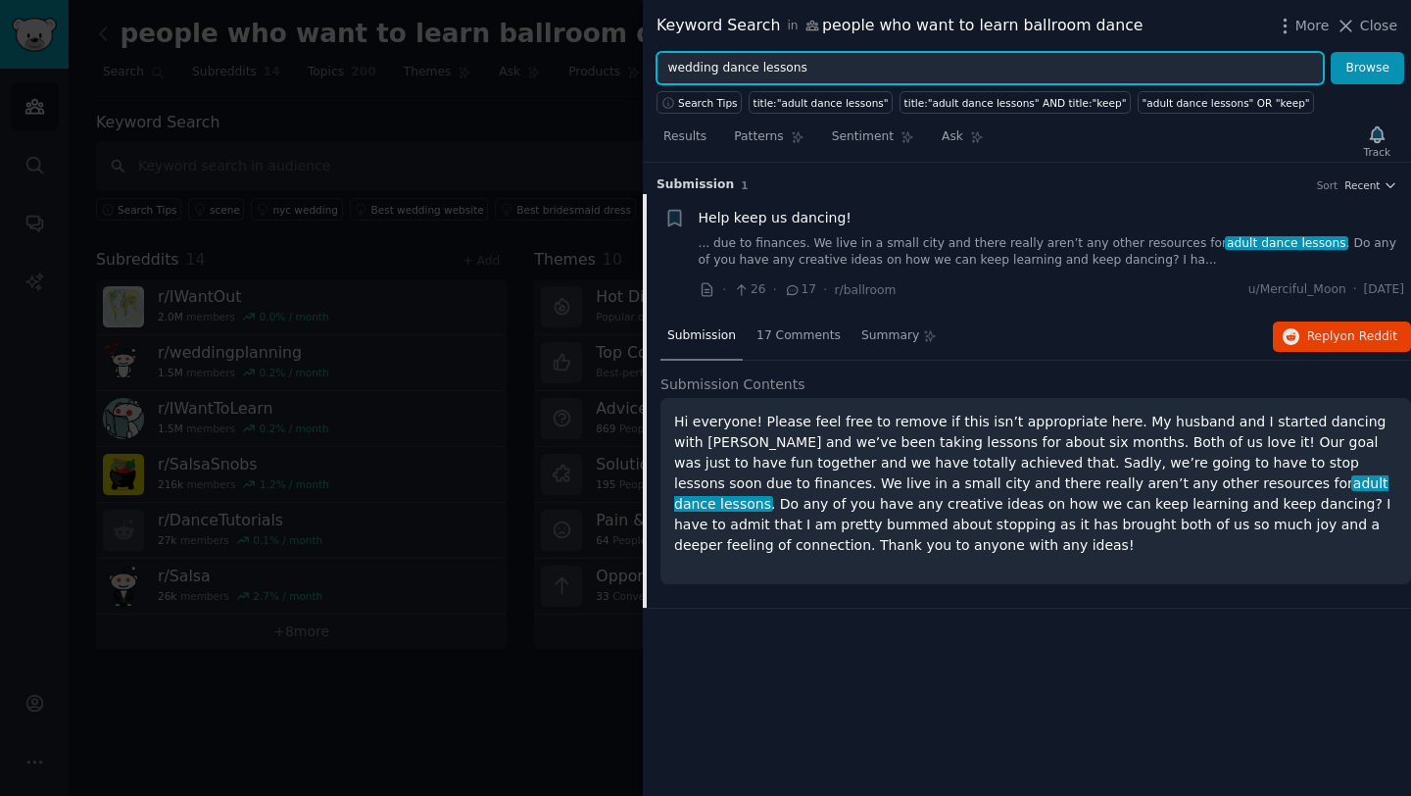
click at [1331, 52] on button "Browse" at bounding box center [1368, 68] width 74 height 33
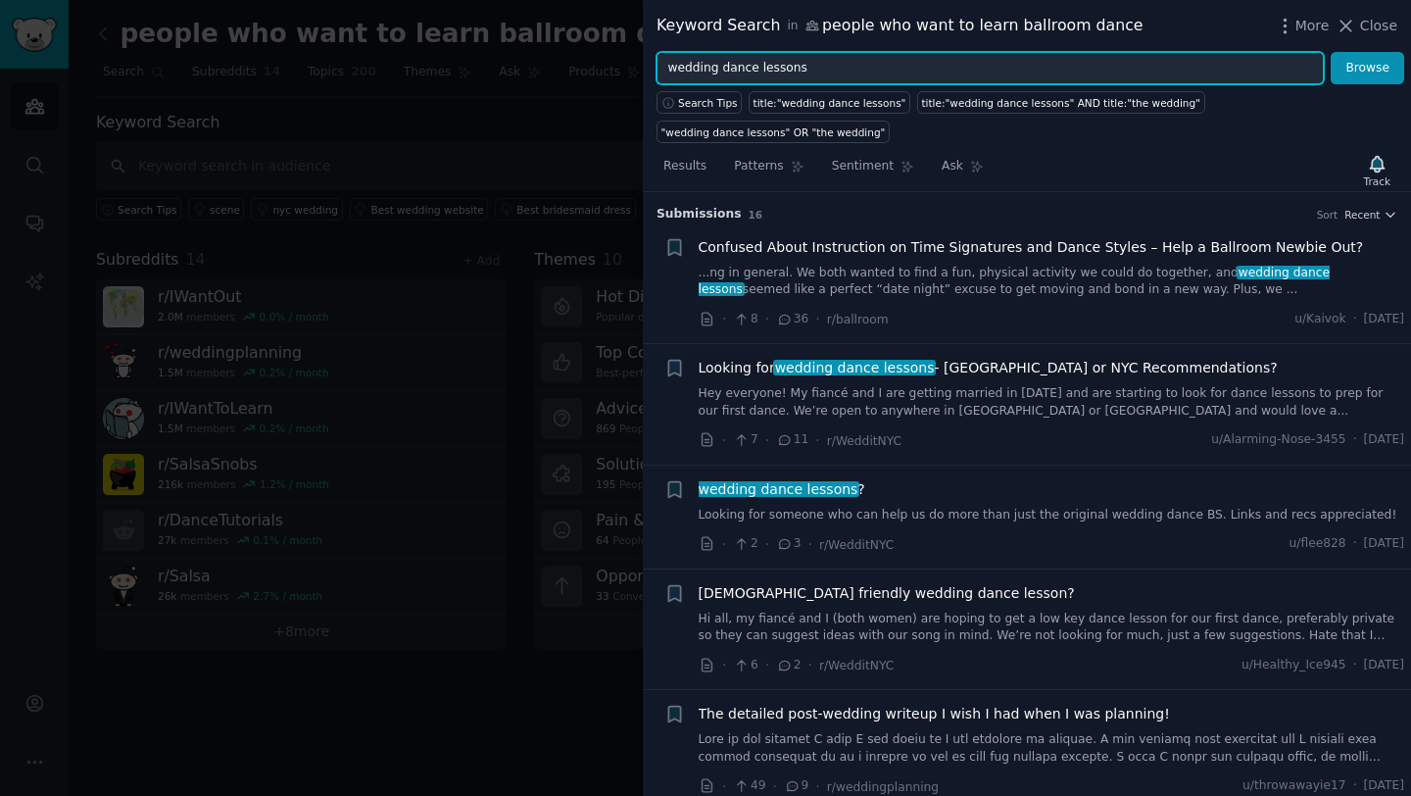
click at [928, 55] on input "wedding dance lessons" at bounding box center [990, 68] width 667 height 33
click at [927, 63] on input "wedding dance lessons" at bounding box center [990, 68] width 667 height 33
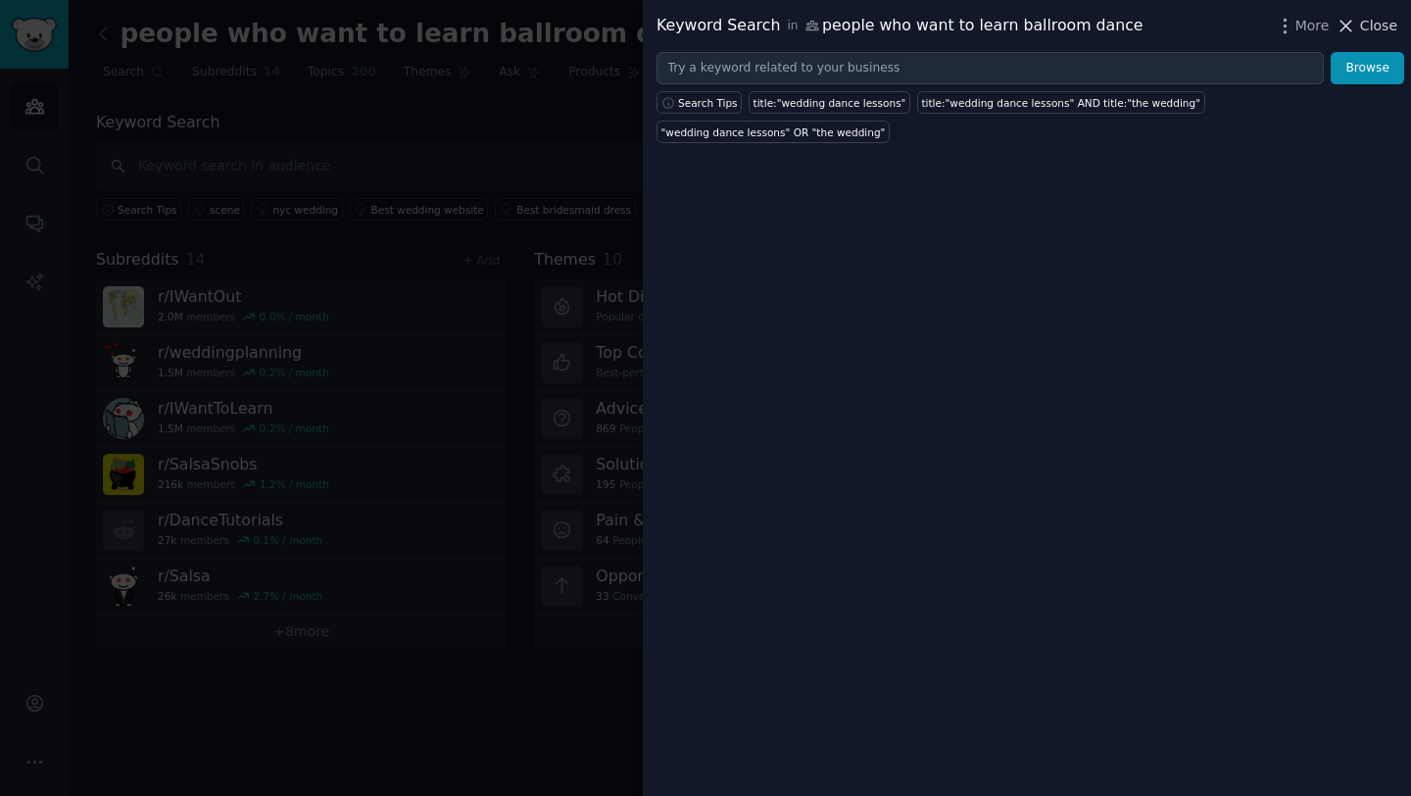
click at [1354, 26] on icon at bounding box center [1346, 26] width 21 height 21
